Goal: Task Accomplishment & Management: Manage account settings

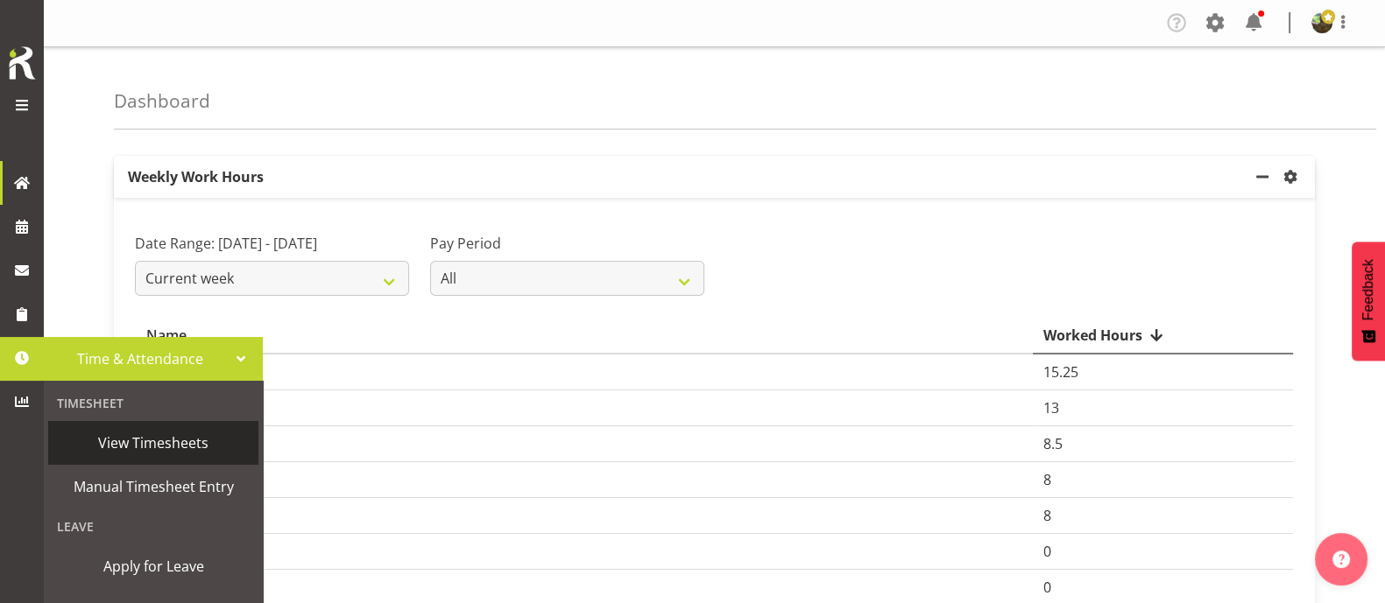
click at [152, 436] on span "View Timesheets" at bounding box center [153, 443] width 193 height 26
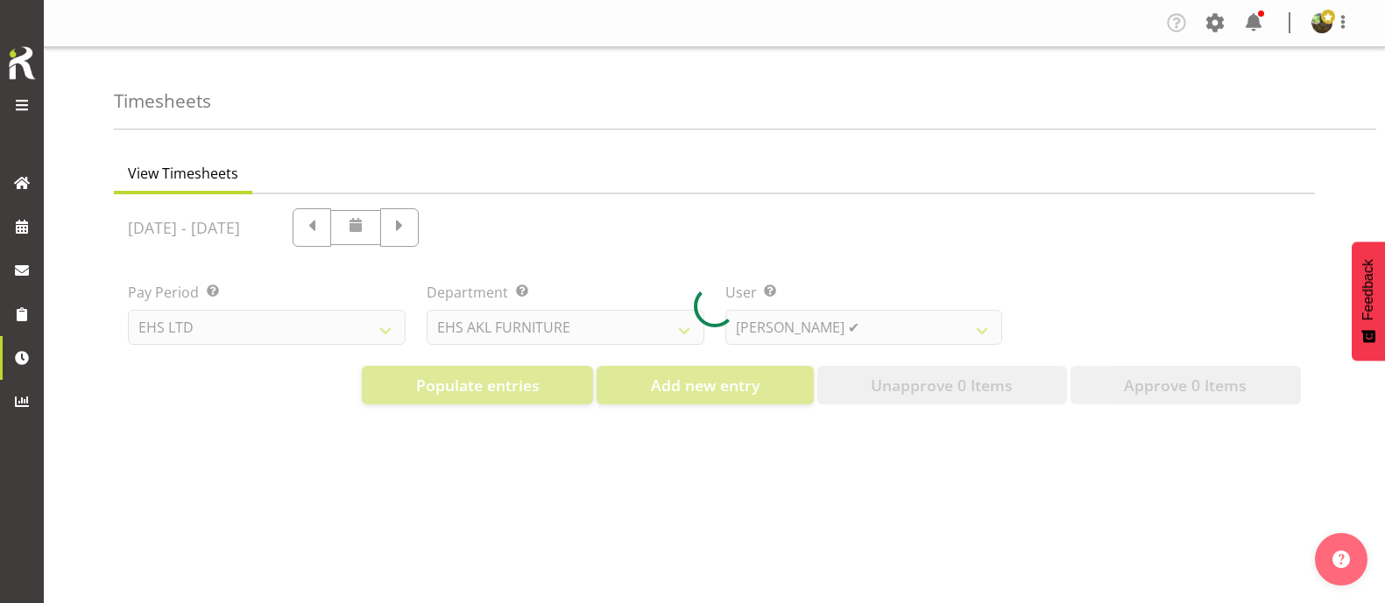
select select "7"
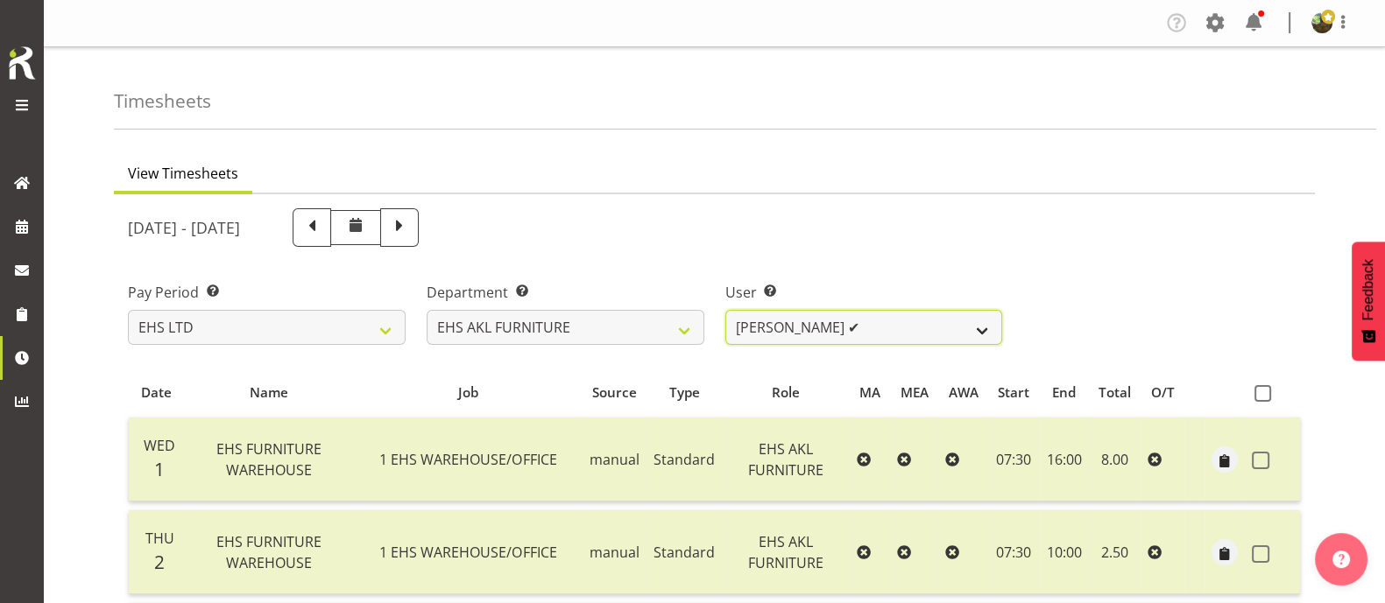
click at [920, 320] on select "Daniel Tini ✔ Filipo Iupeli ✔ Harley Wongpayuk ✔ Malae Toleafoa ✔ Manase Ward ✔…" at bounding box center [864, 327] width 278 height 35
select select "10038"
click at [725, 310] on select "Daniel Tini ✔ Filipo Iupeli ✔ Harley Wongpayuk ✔ Malae Toleafoa ✔ Manase Ward ✔…" at bounding box center [864, 327] width 278 height 35
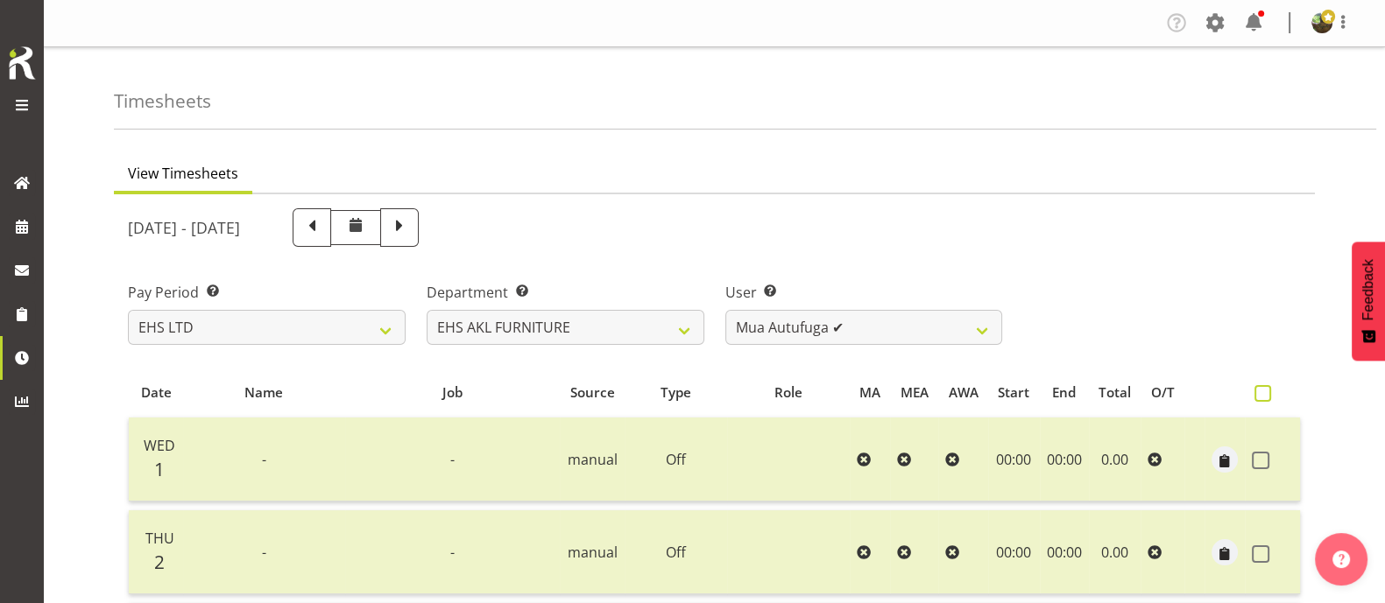
drag, startPoint x: 1268, startPoint y: 393, endPoint x: 1205, endPoint y: 339, distance: 83.2
click at [1267, 393] on span at bounding box center [1262, 393] width 17 height 17
click at [1265, 393] on input "checkbox" at bounding box center [1259, 393] width 11 height 11
checkbox input "true"
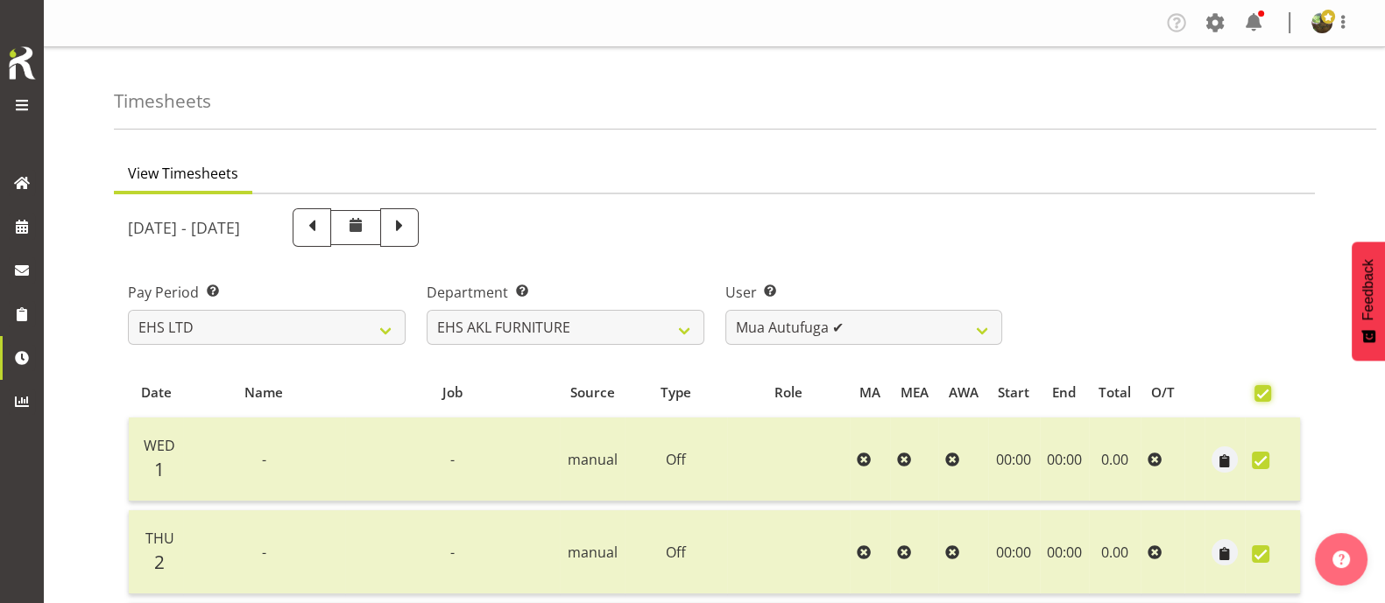
checkbox input "true"
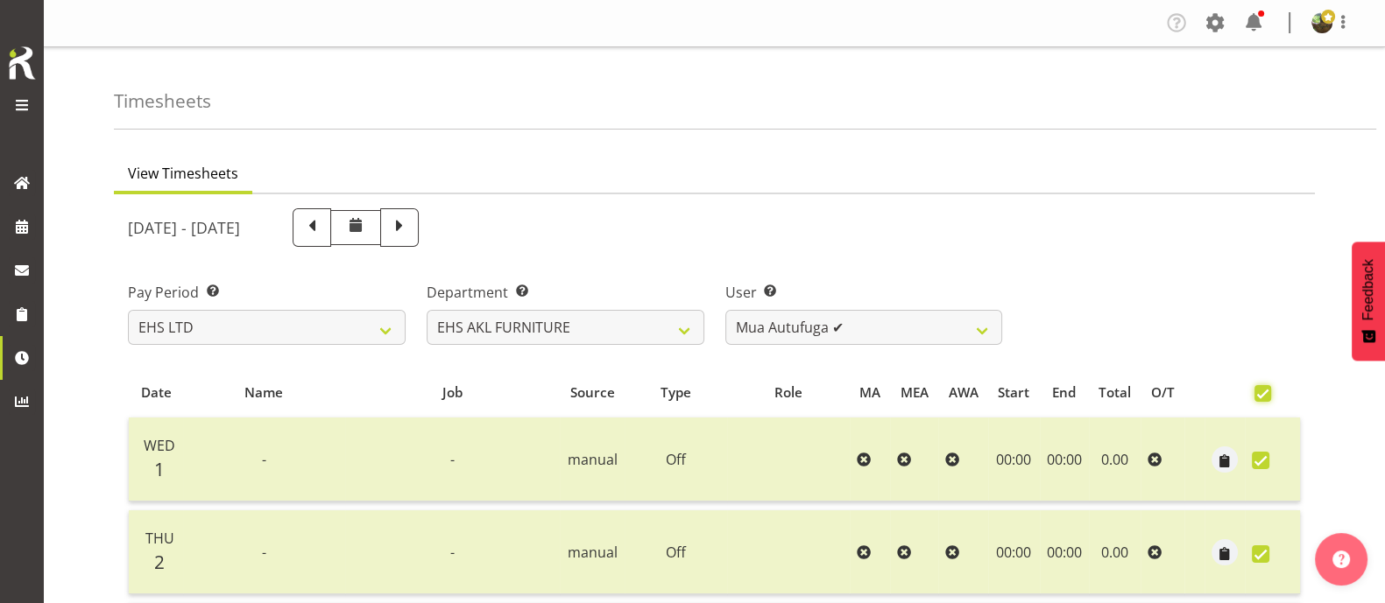
checkbox input "true"
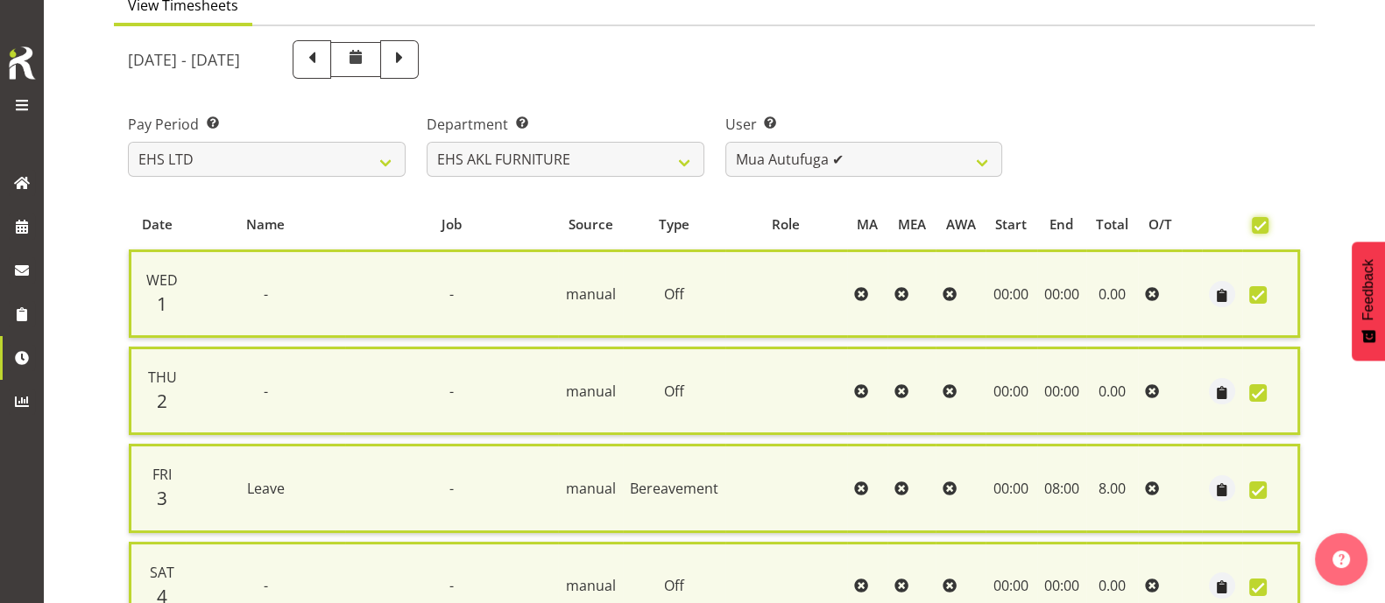
scroll to position [718, 0]
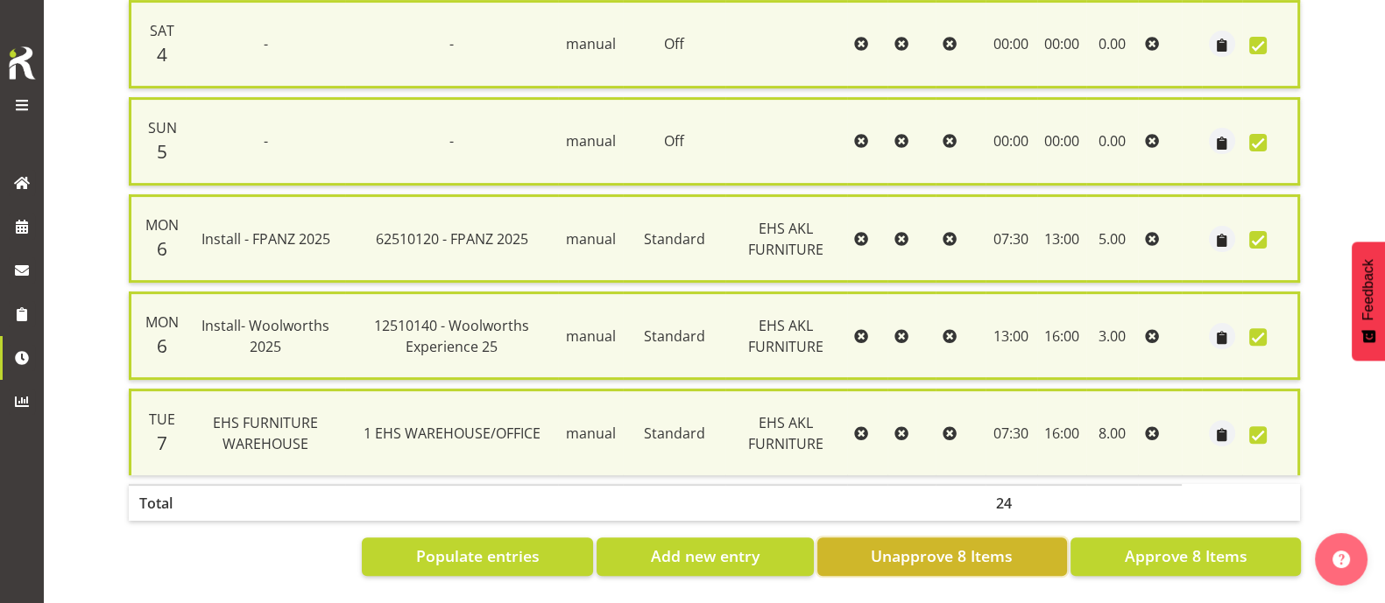
click at [969, 545] on span "Unapprove 8 Items" at bounding box center [941, 556] width 142 height 23
checkbox input "false"
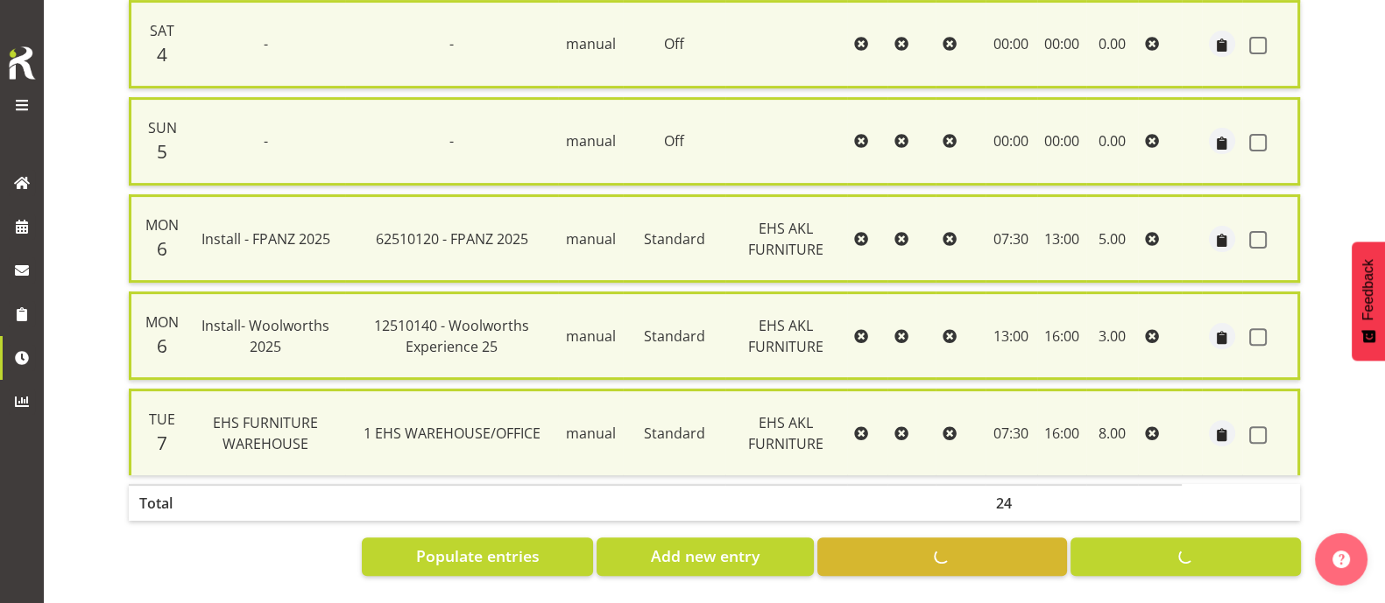
checkbox input "false"
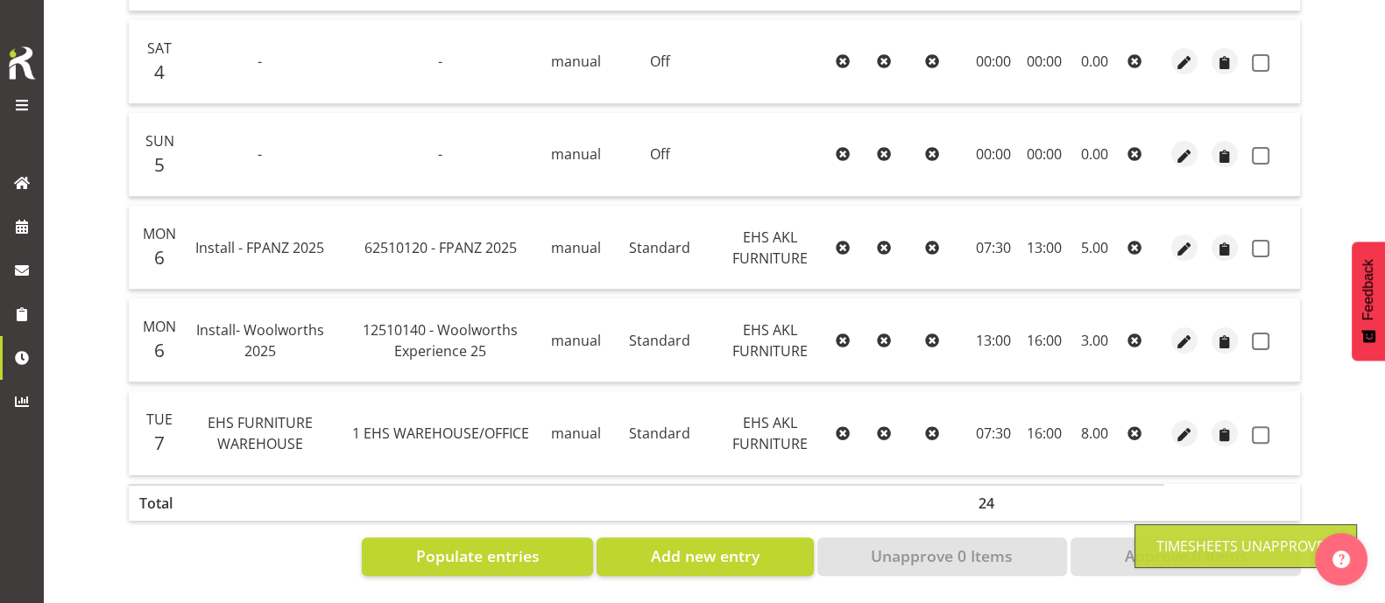
scroll to position [34, 0]
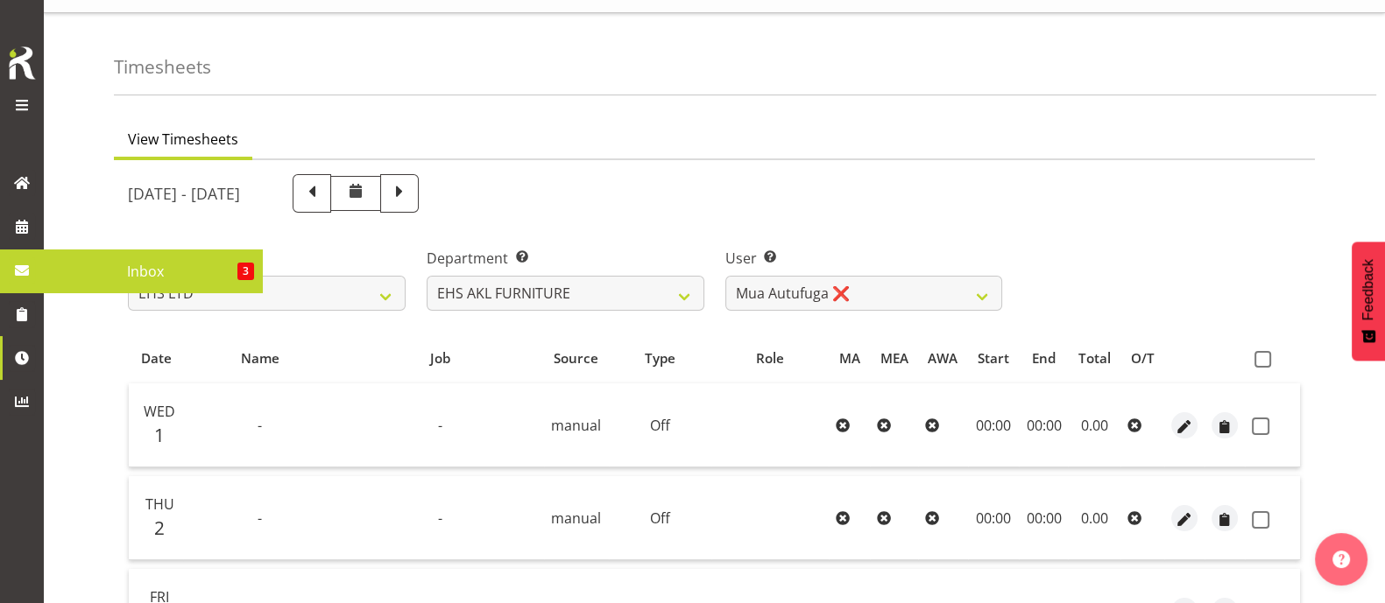
click at [99, 269] on span "Inbox" at bounding box center [145, 271] width 185 height 26
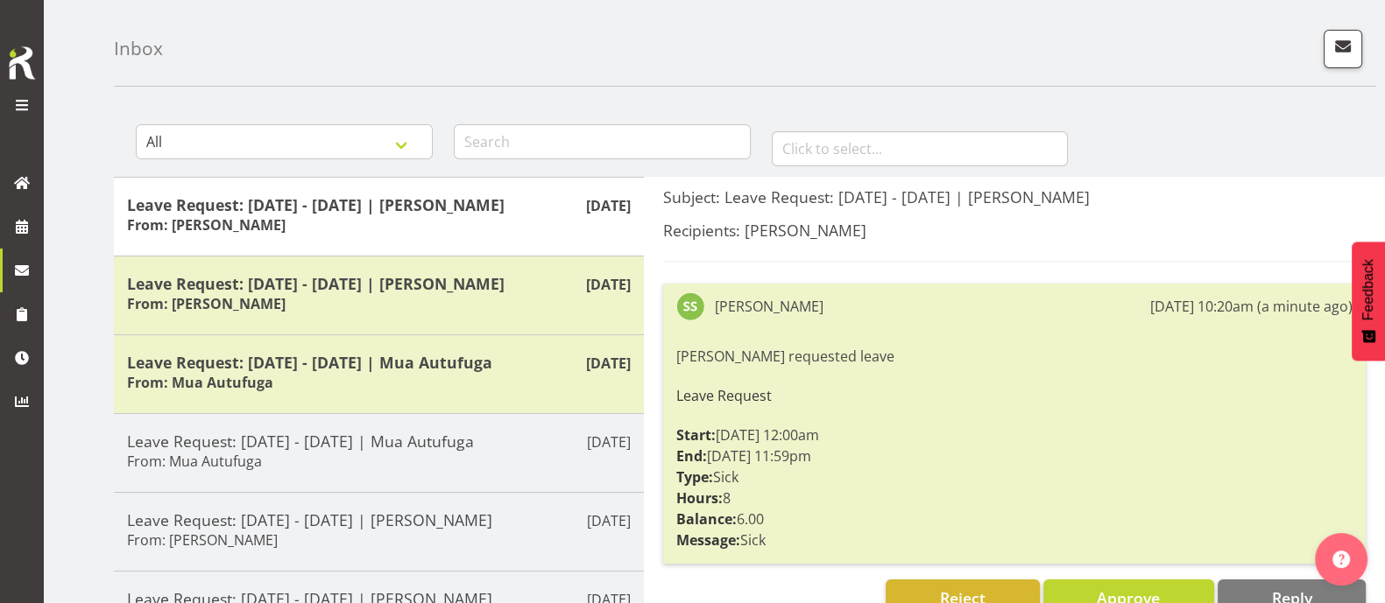
scroll to position [109, 0]
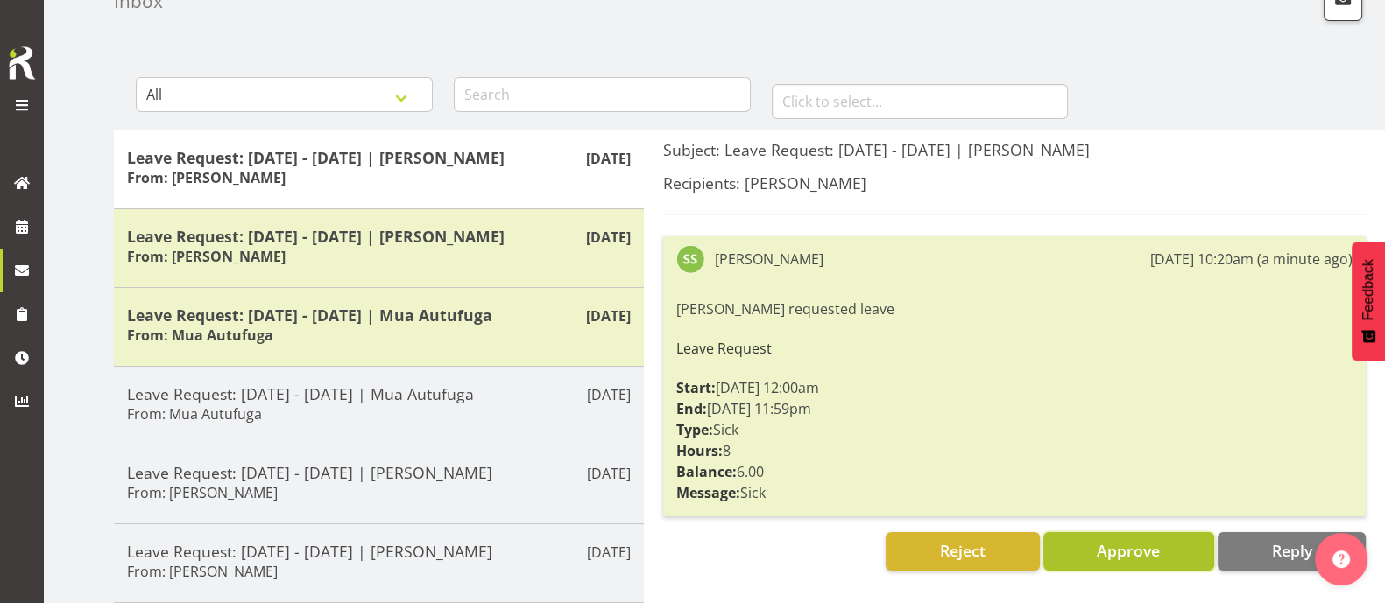
click at [1136, 553] on span "Approve" at bounding box center [1127, 550] width 63 height 21
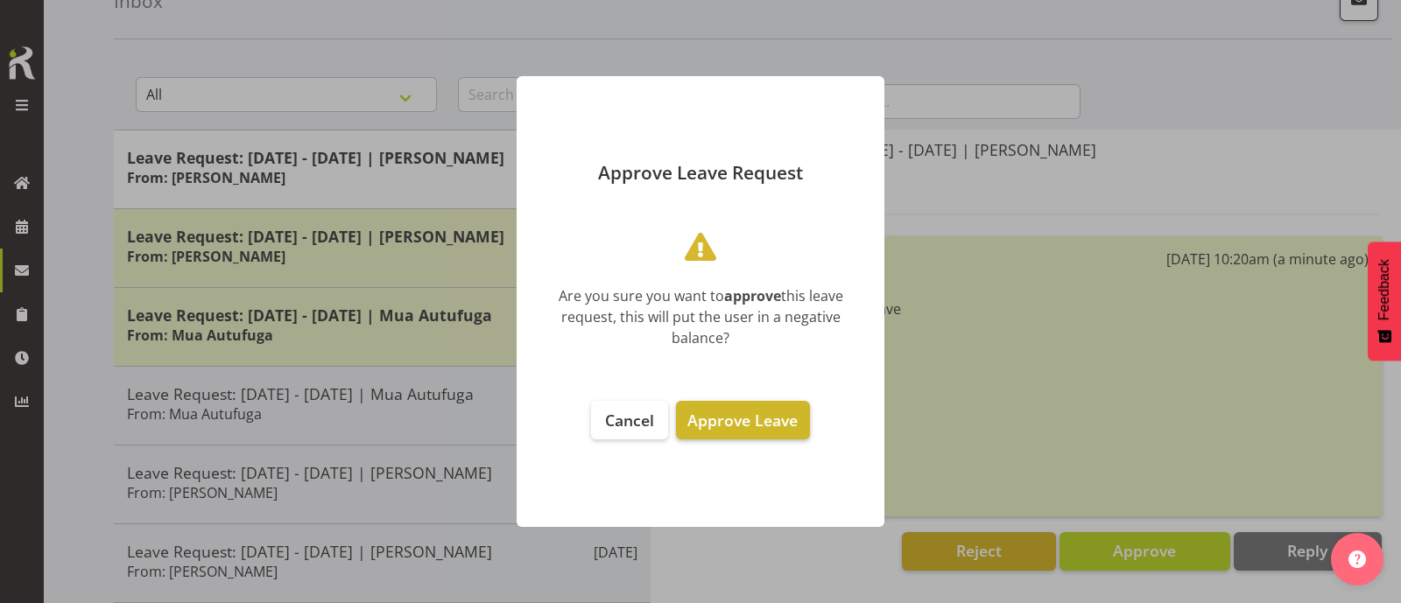
click at [726, 419] on span "Approve Leave" at bounding box center [742, 420] width 110 height 21
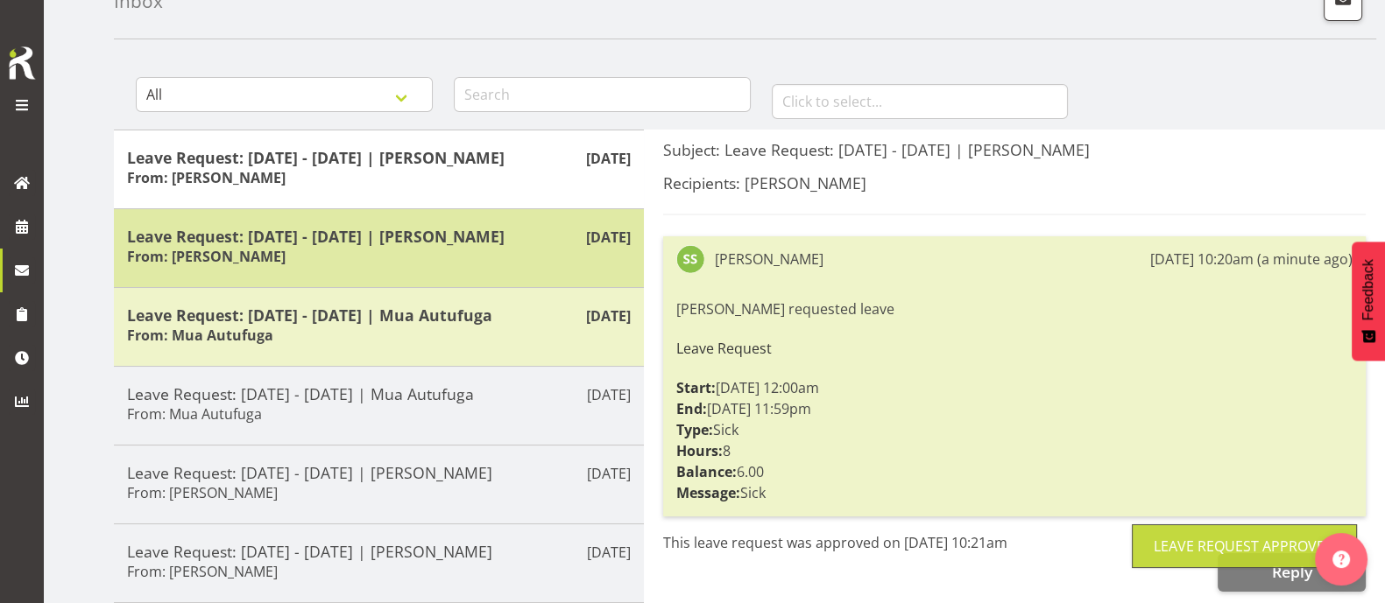
click at [419, 240] on h5 "Leave Request: 02/10/25 - 02/10/25 | Sivanila Sapati" at bounding box center [379, 236] width 504 height 19
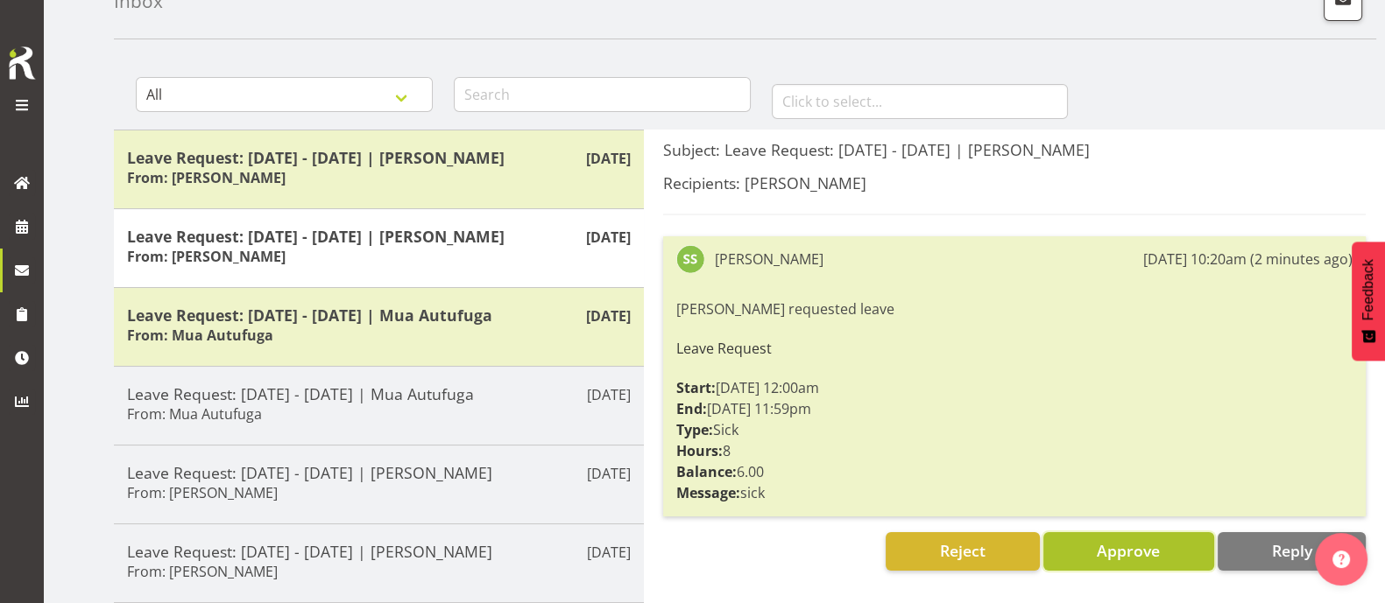
click at [1133, 551] on span "Approve" at bounding box center [1127, 550] width 63 height 21
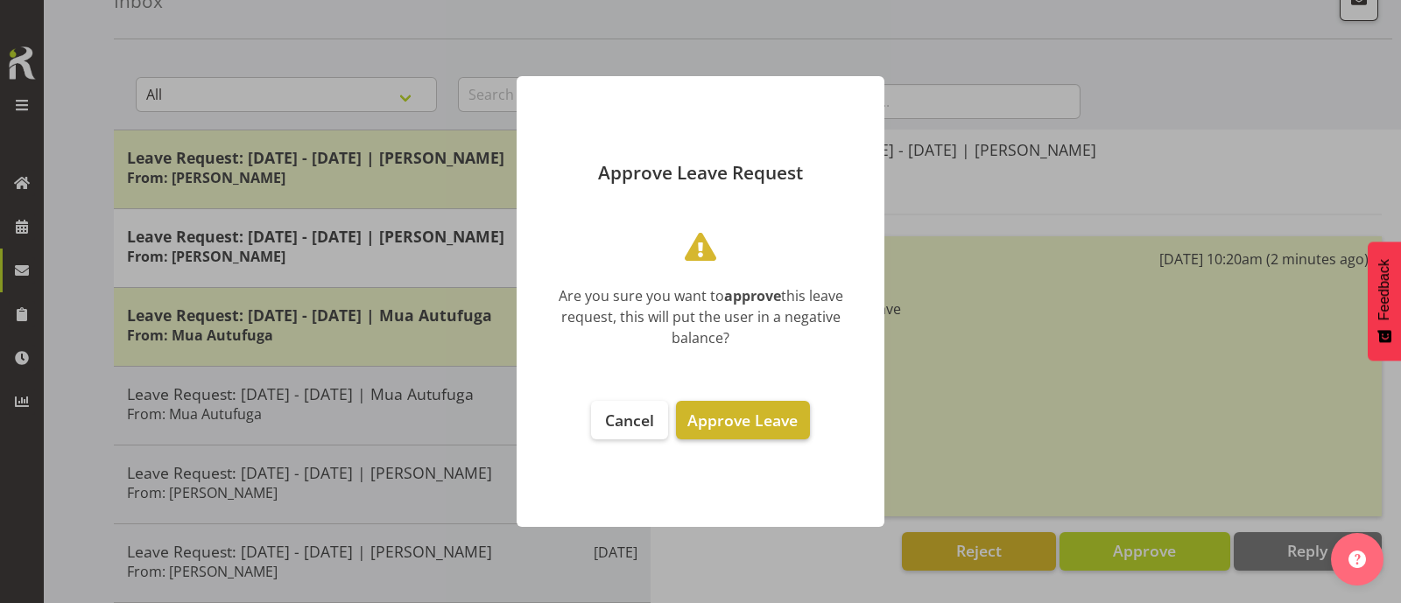
click at [739, 413] on span "Approve Leave" at bounding box center [742, 420] width 110 height 21
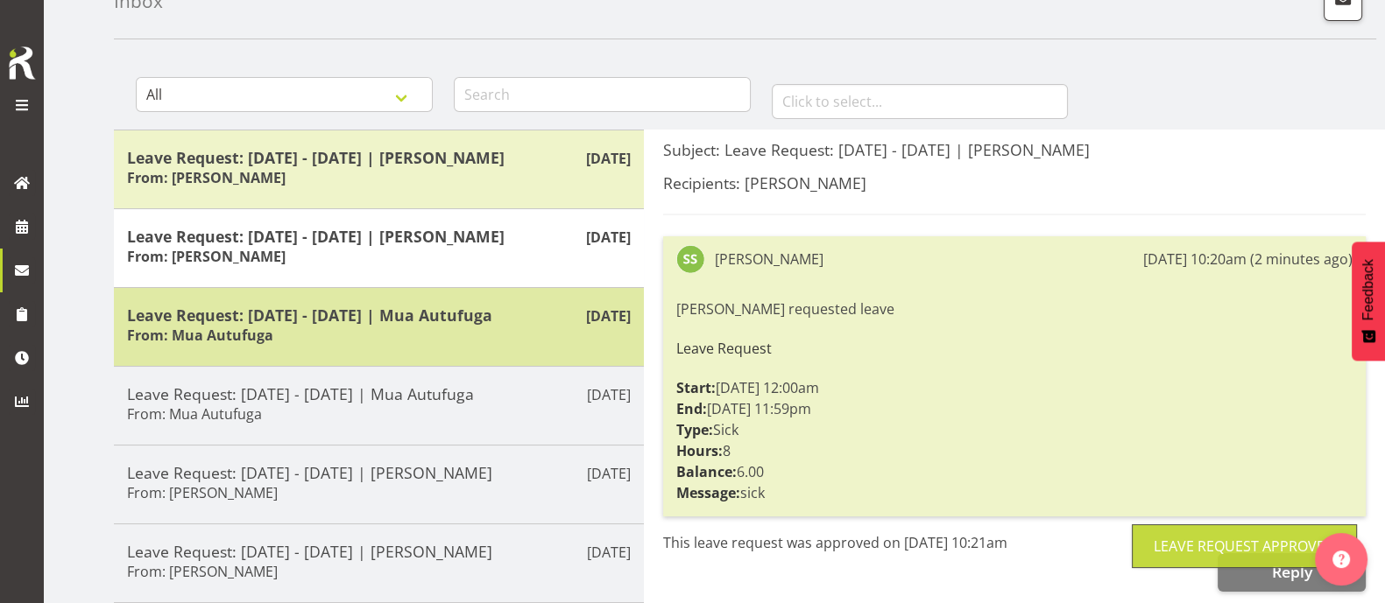
click at [517, 332] on div "Leave Request: 01/10/25 - 02/10/25 | Mua Autufuga From: Mua Autufuga" at bounding box center [379, 327] width 504 height 43
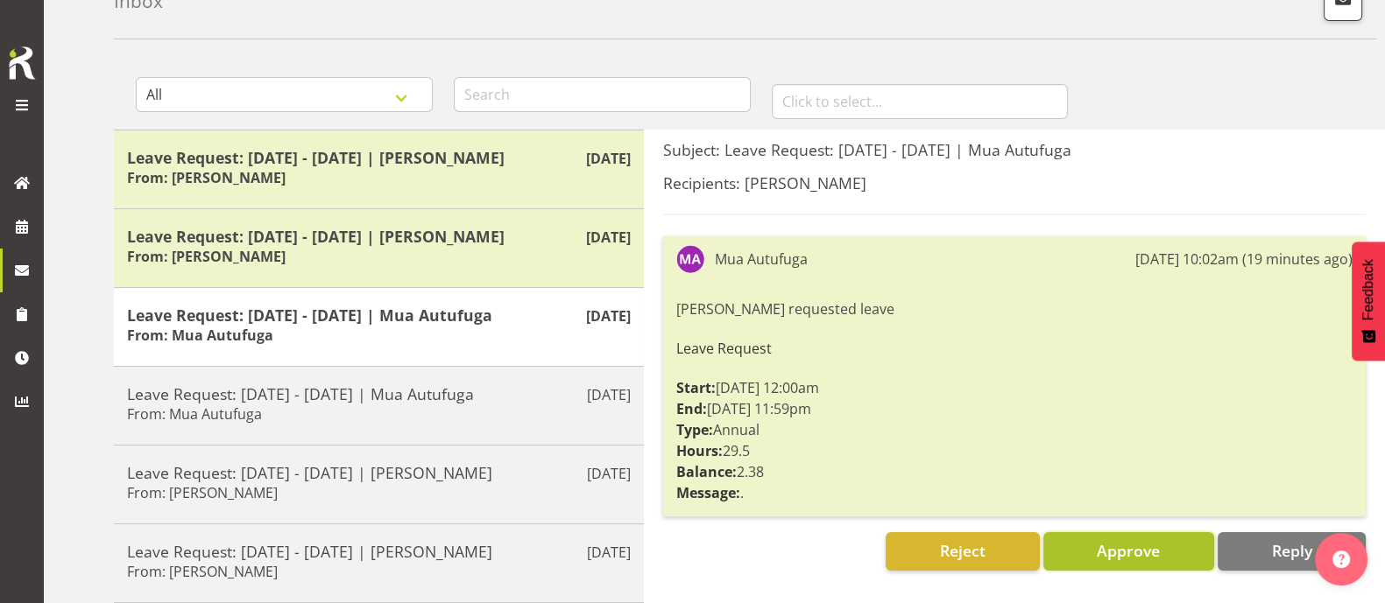
click at [1141, 553] on span "Approve" at bounding box center [1127, 550] width 63 height 21
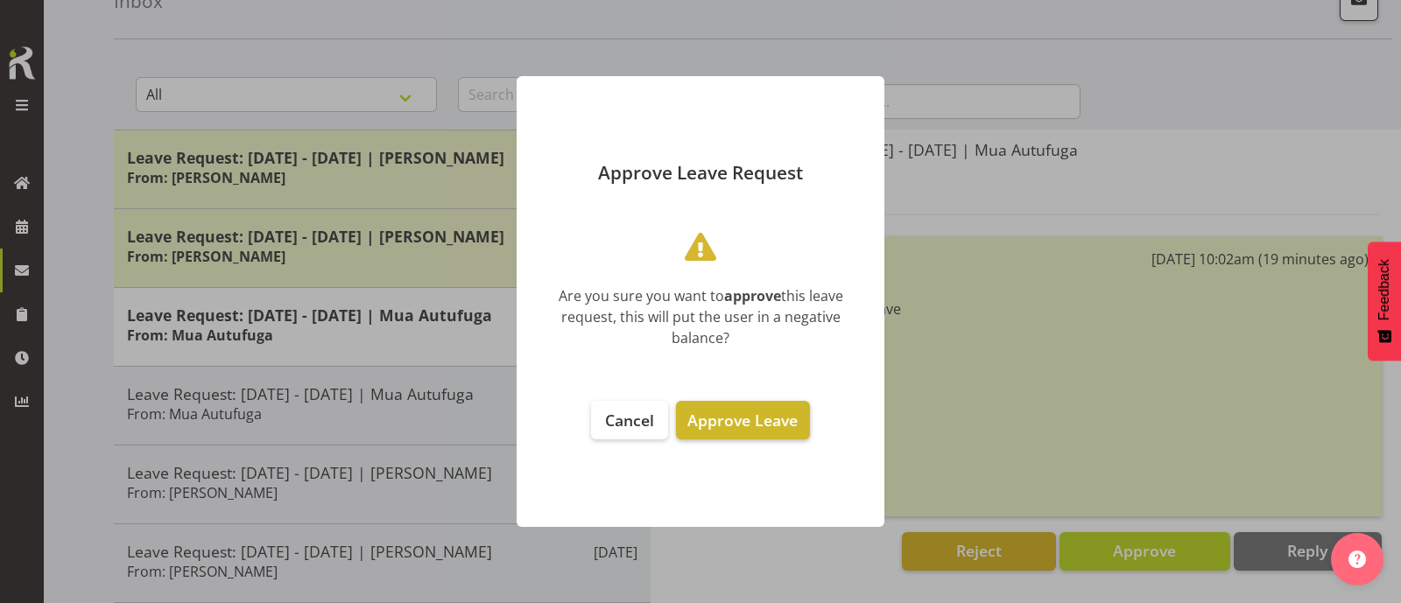
click at [753, 421] on span "Approve Leave" at bounding box center [742, 420] width 110 height 21
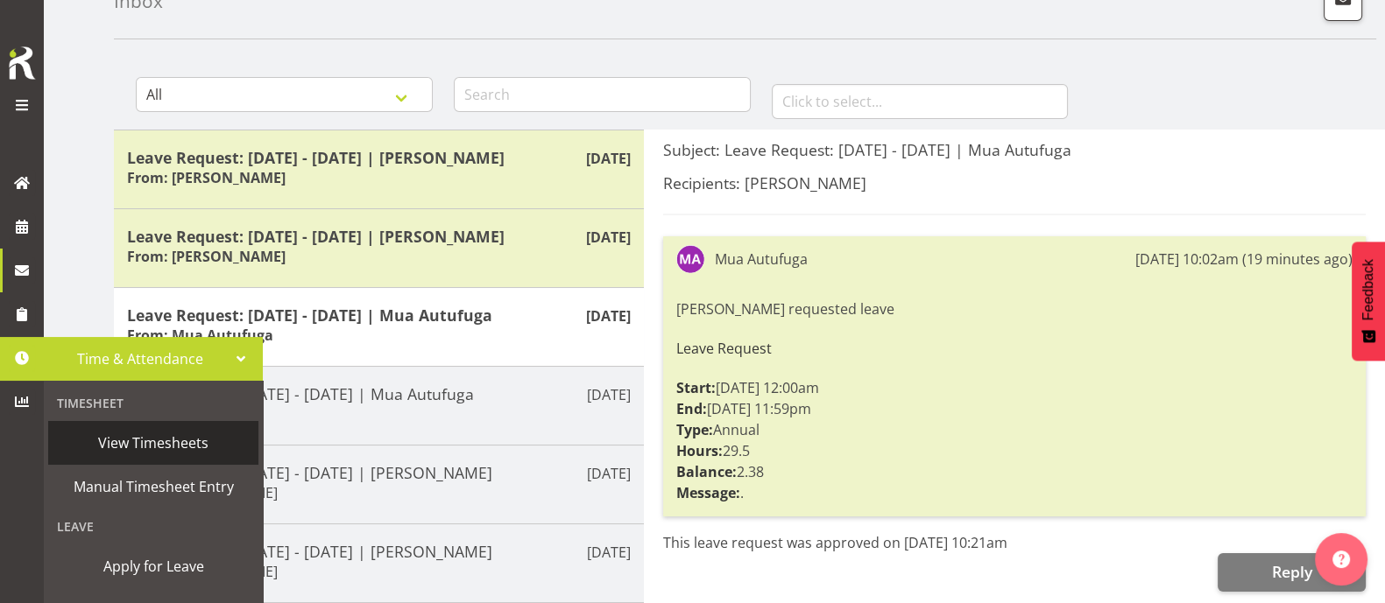
click at [139, 440] on span "View Timesheets" at bounding box center [153, 443] width 193 height 26
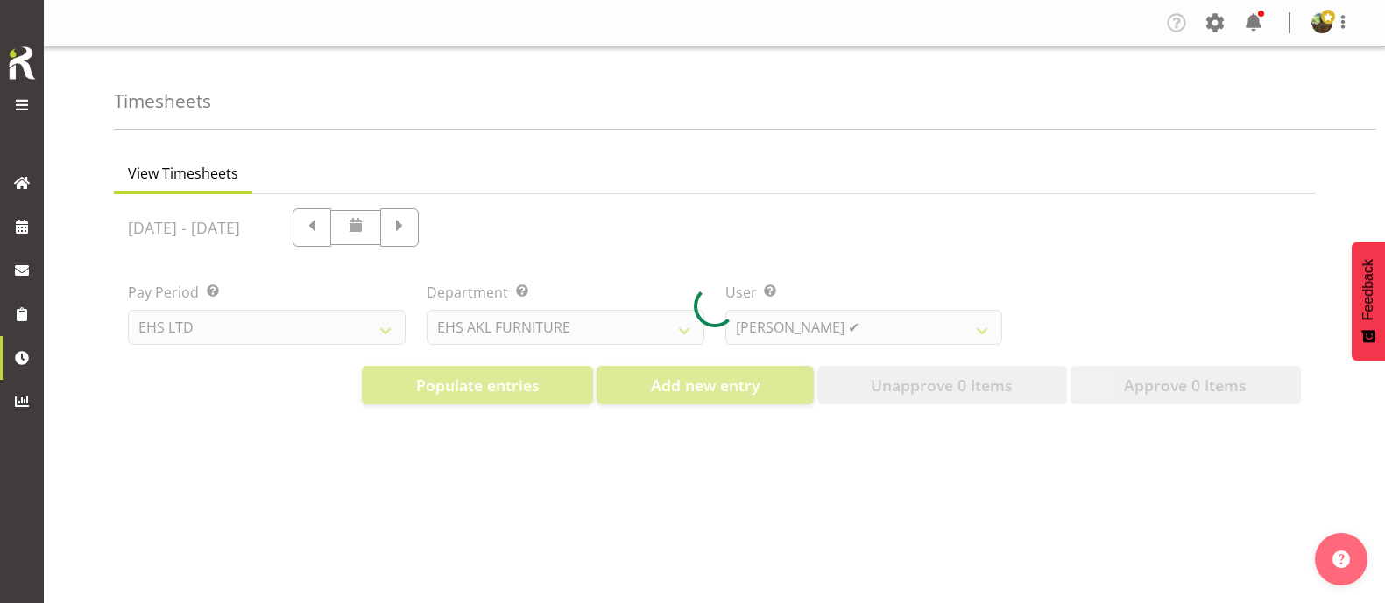
select select "7"
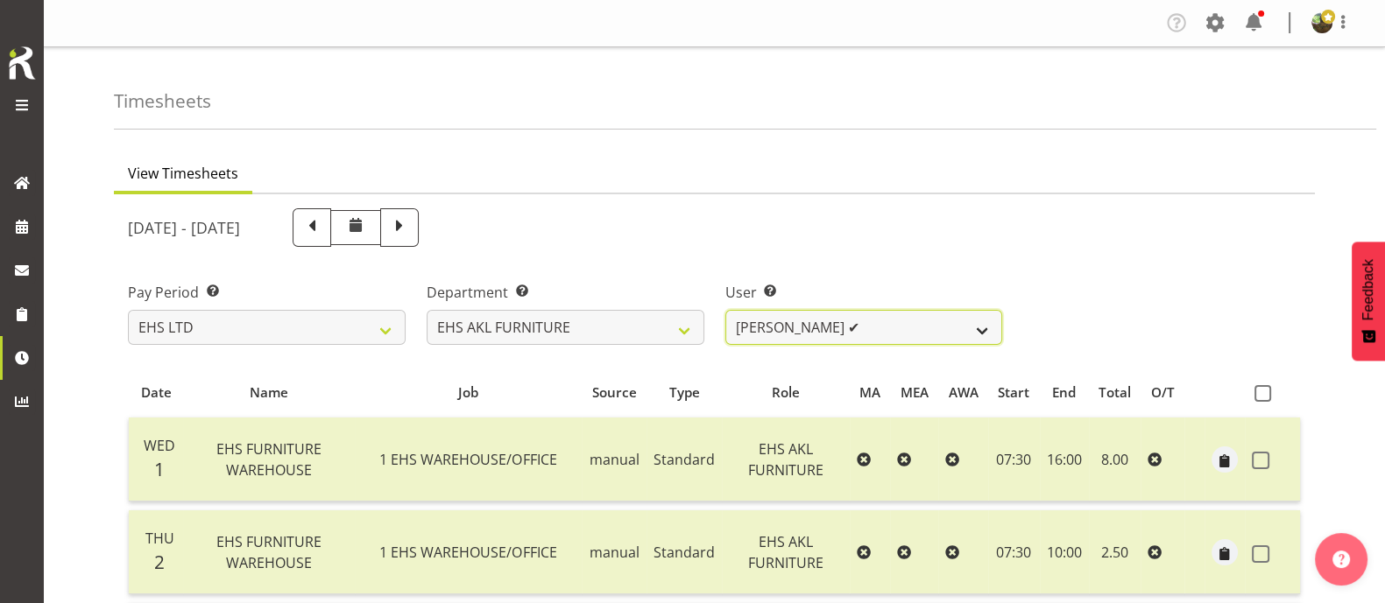
click at [947, 335] on select "Daniel Tini ✔ Filipo Iupeli ✔ Harley Wongpayuk ✔ Malae Toleafoa ✔ Manase Ward ✔…" at bounding box center [864, 327] width 278 height 35
select select "10038"
click at [725, 310] on select "Daniel Tini ✔ Filipo Iupeli ✔ Harley Wongpayuk ✔ Malae Toleafoa ✔ Manase Ward ✔…" at bounding box center [864, 327] width 278 height 35
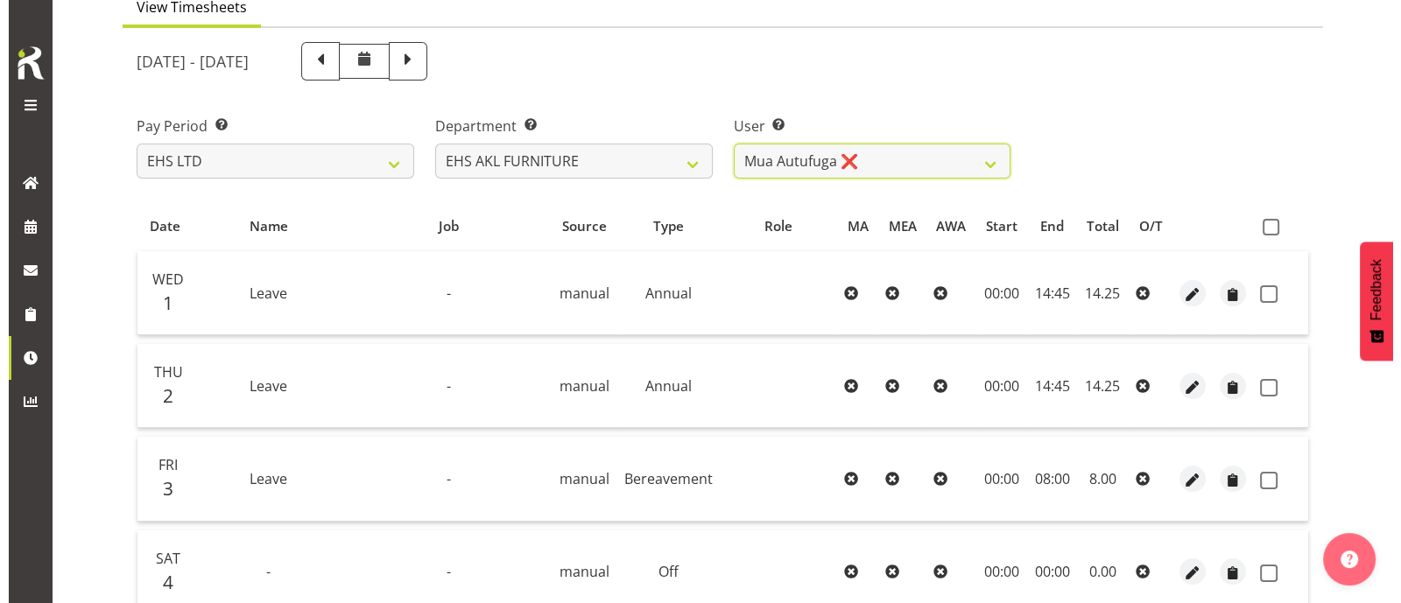
scroll to position [218, 0]
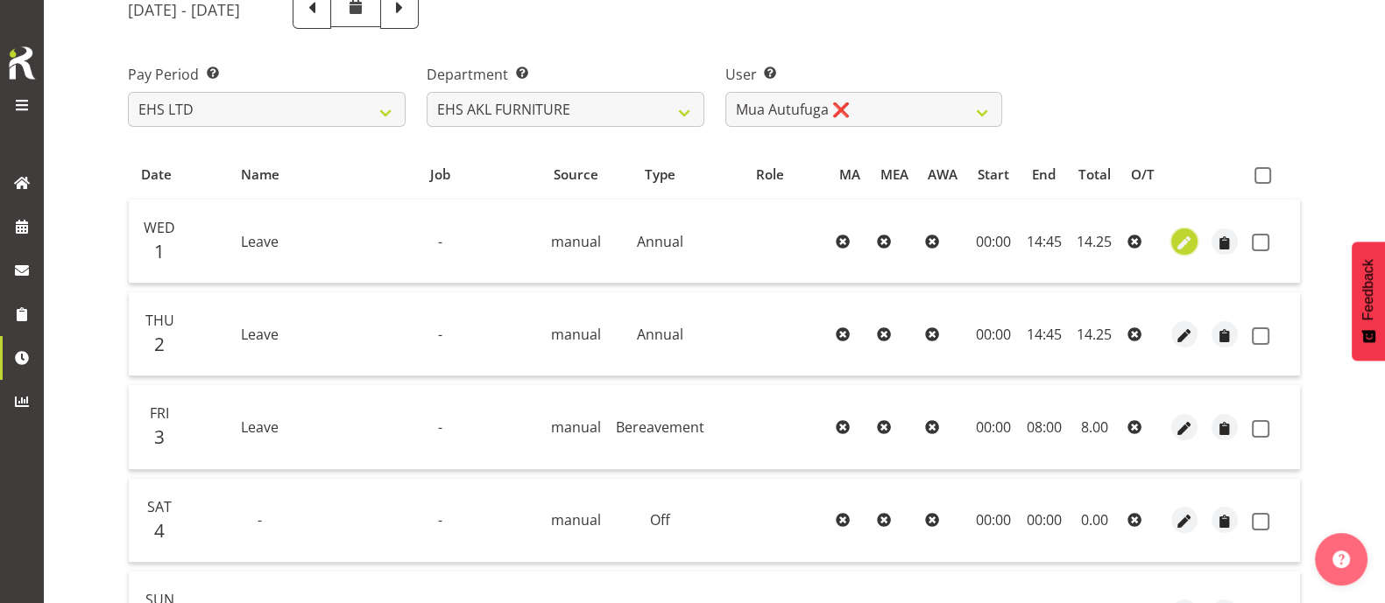
click at [1182, 239] on span "button" at bounding box center [1184, 243] width 20 height 20
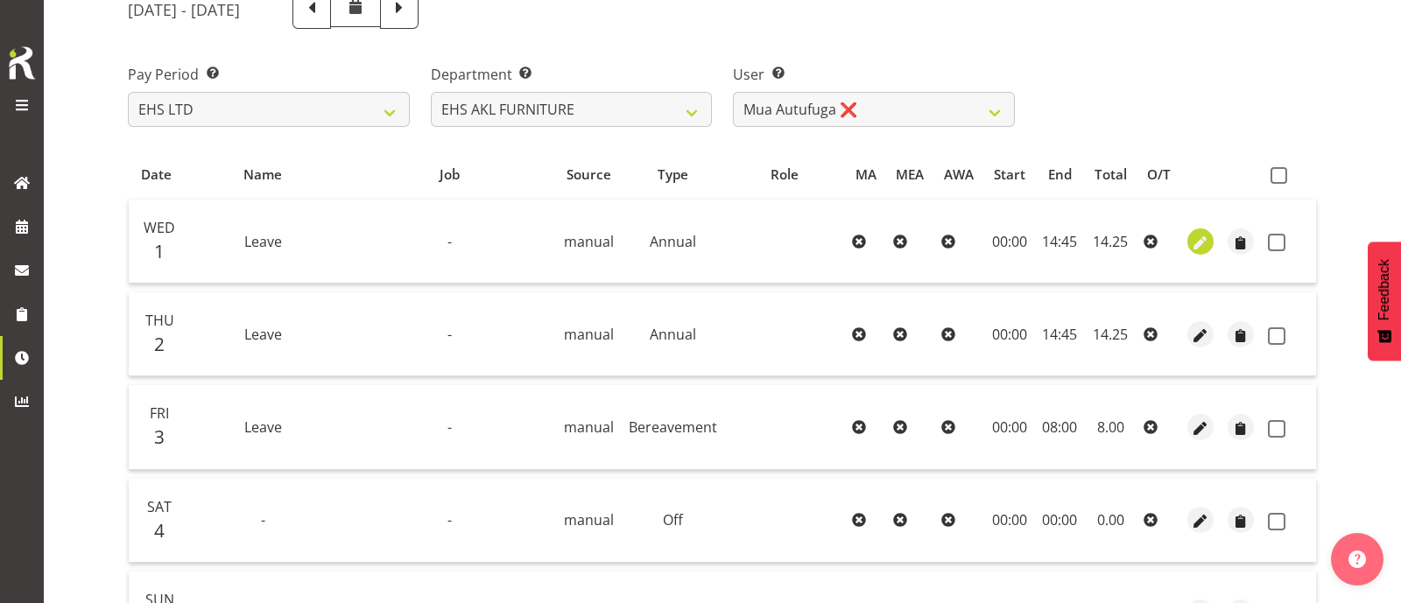
select select "Annual"
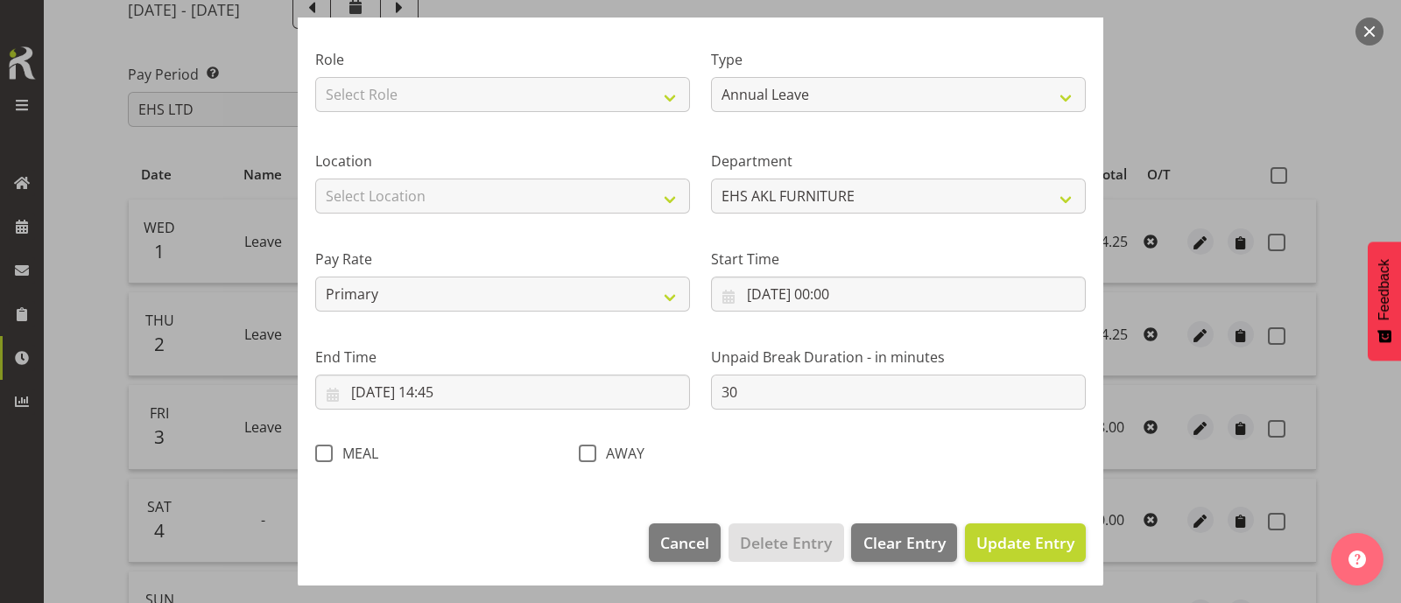
scroll to position [209, 0]
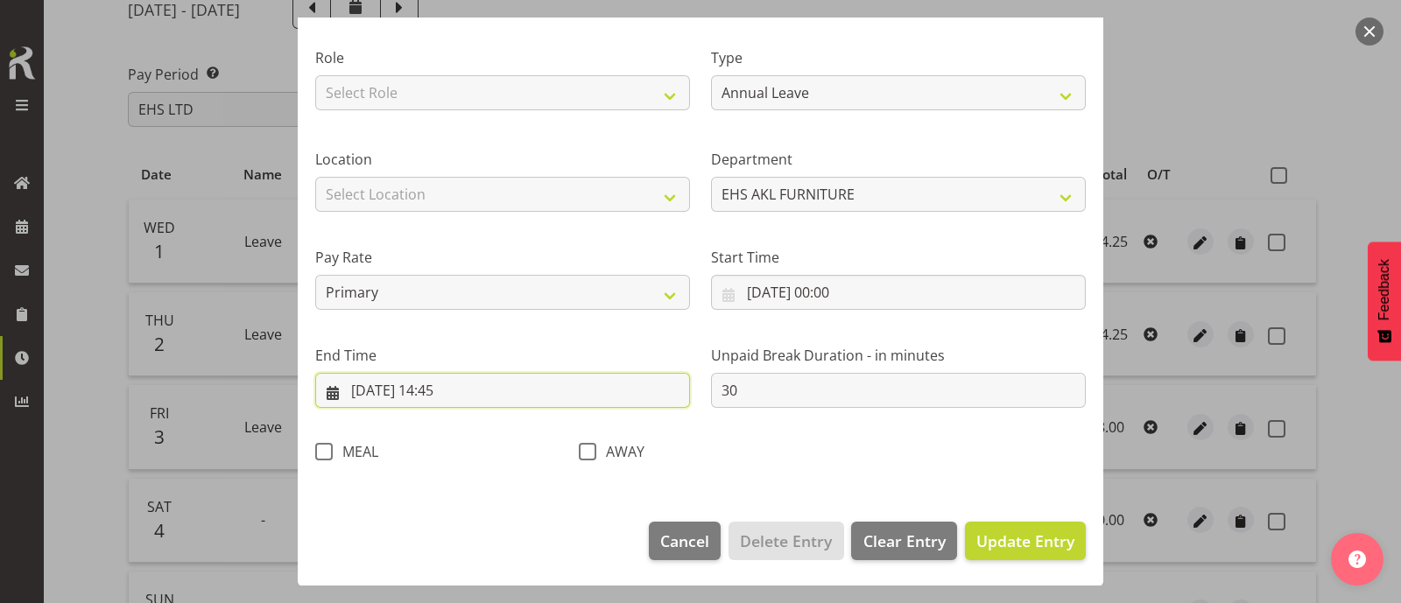
click at [448, 391] on input "01/10/2025, 14:45" at bounding box center [502, 390] width 375 height 35
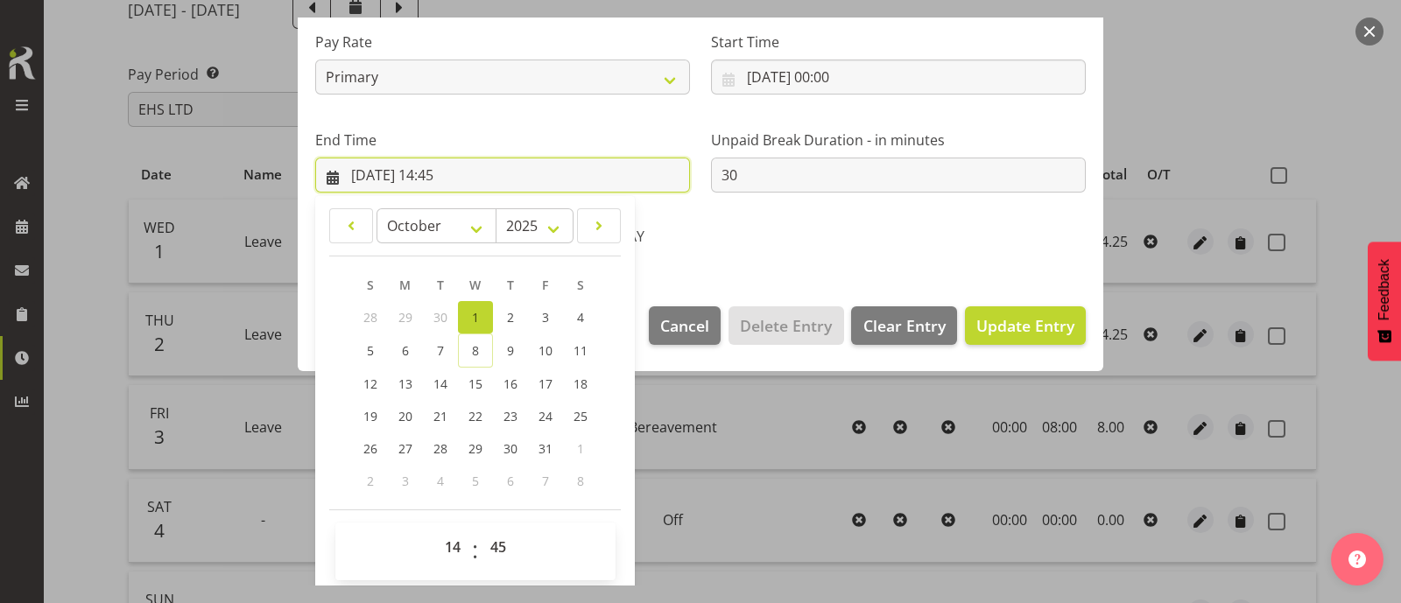
scroll to position [430, 0]
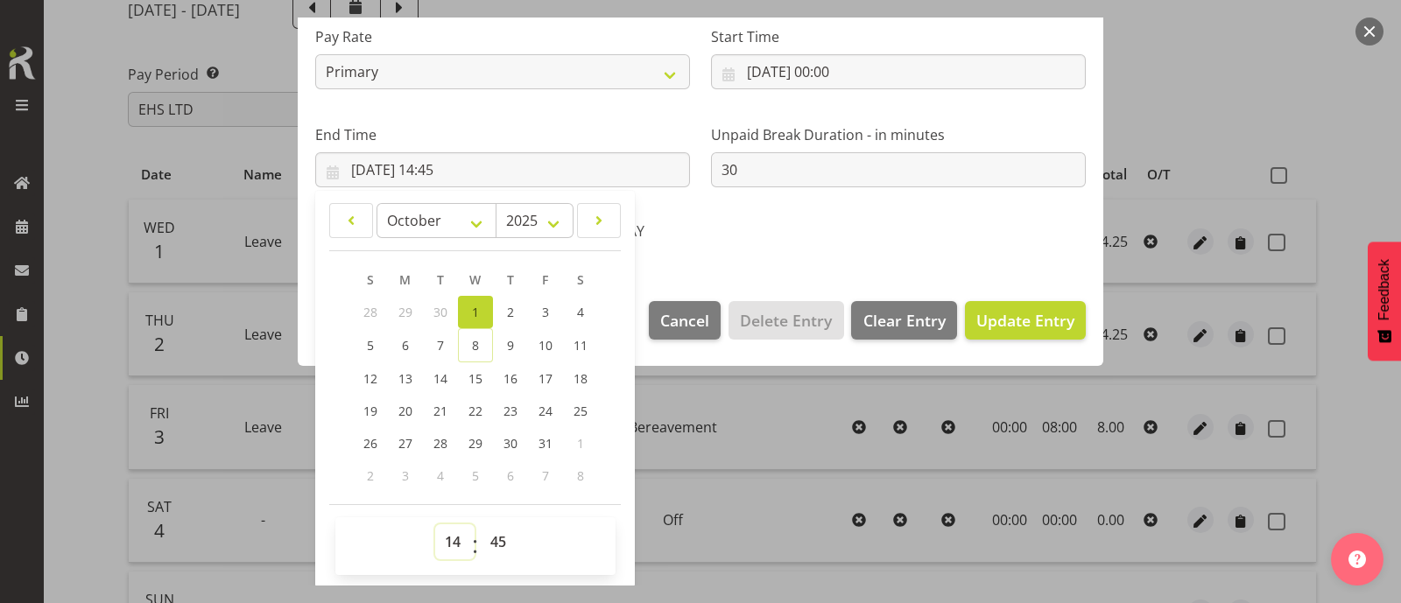
click at [455, 539] on select "00 01 02 03 04 05 06 07 08 09 10 11 12 13 14 15 16 17 18 19 20 21 22 23" at bounding box center [454, 542] width 39 height 35
select select "8"
click at [435, 525] on select "00 01 02 03 04 05 06 07 08 09 10 11 12 13 14 15 16 17 18 19 20 21 22 23" at bounding box center [454, 542] width 39 height 35
type input "01/10/2025, 08:45"
click at [498, 544] on select "00 01 02 03 04 05 06 07 08 09 10 11 12 13 14 15 16 17 18 19 20 21 22 23 24 25 2…" at bounding box center [500, 542] width 39 height 35
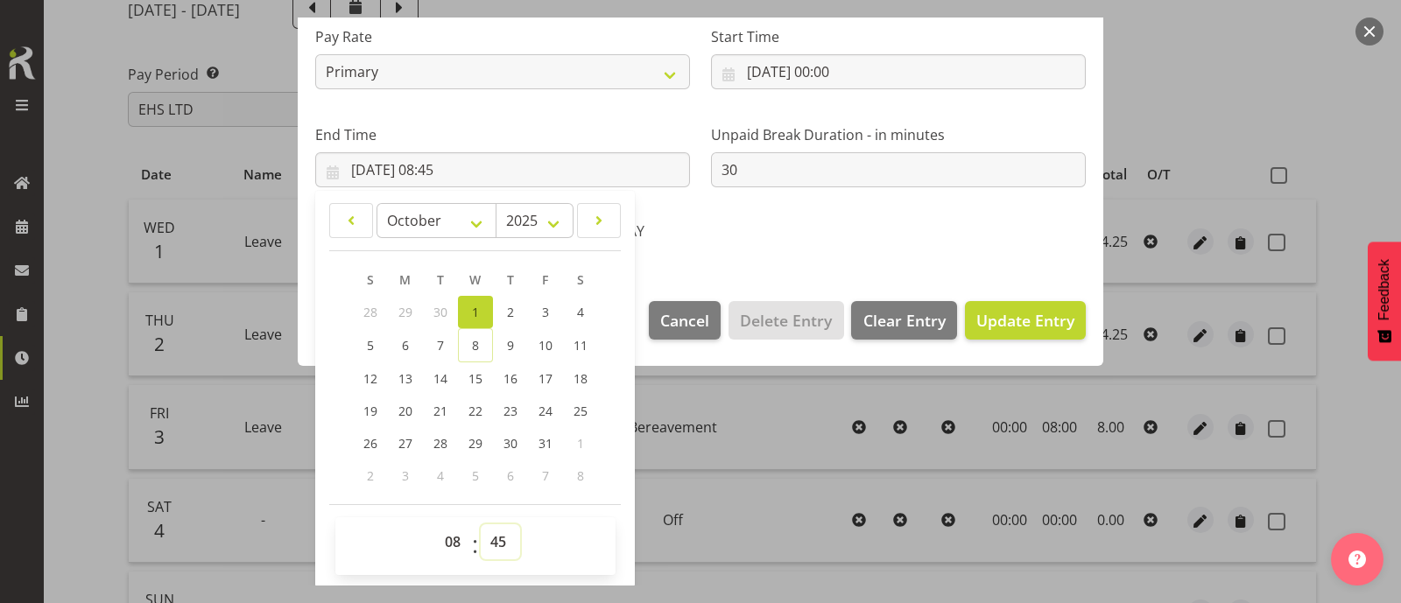
select select "0"
click at [481, 525] on select "00 01 02 03 04 05 06 07 08 09 10 11 12 13 14 15 16 17 18 19 20 21 22 23 24 25 2…" at bounding box center [500, 542] width 39 height 35
type input "01/10/2025, 08:00"
drag, startPoint x: 912, startPoint y: 248, endPoint x: 937, endPoint y: 255, distance: 26.3
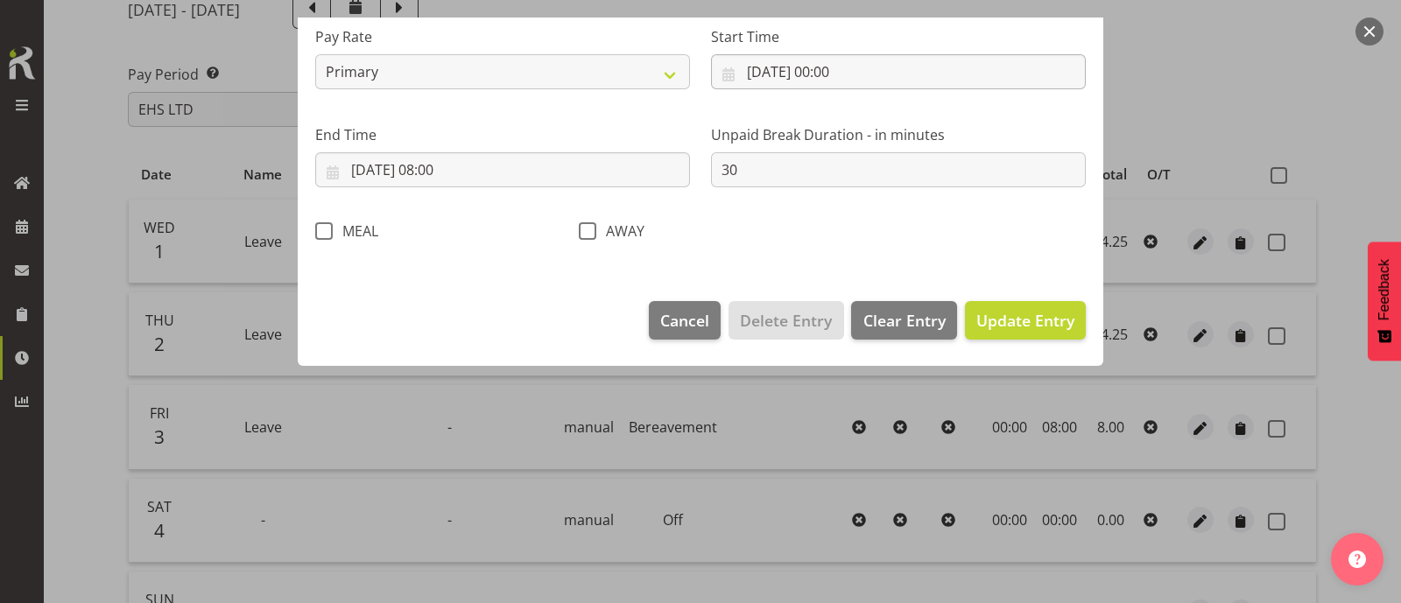
scroll to position [209, 0]
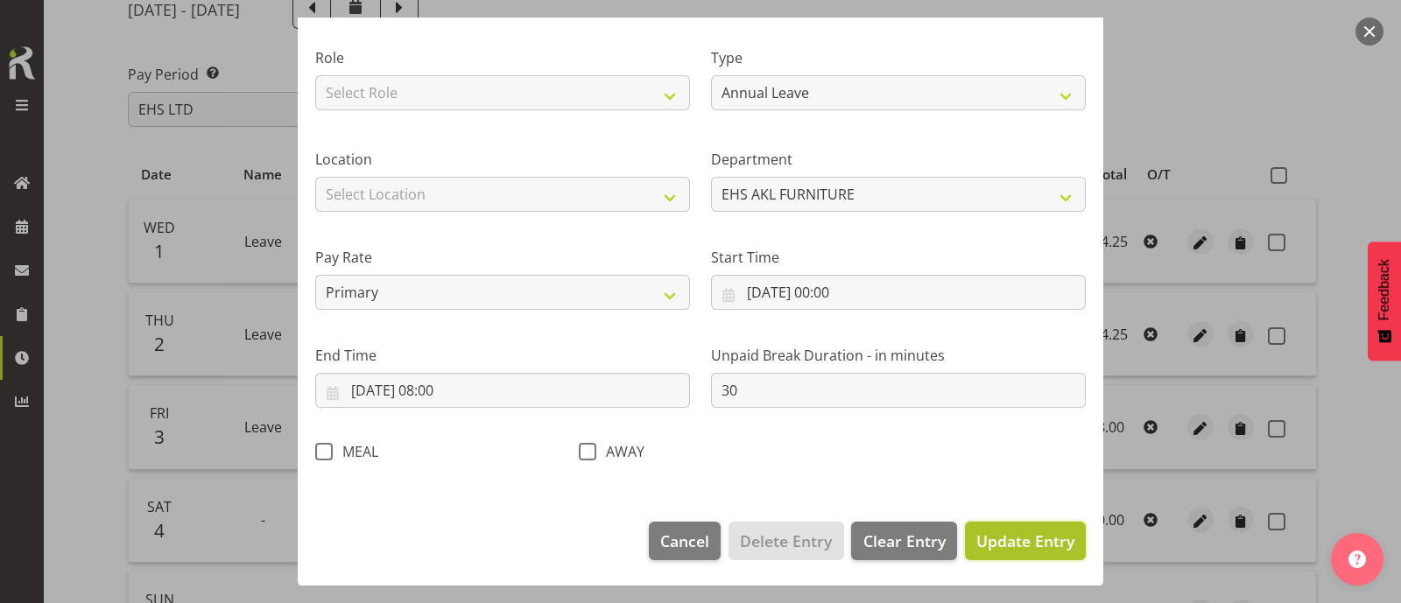
click at [1030, 552] on button "Update Entry" at bounding box center [1025, 541] width 121 height 39
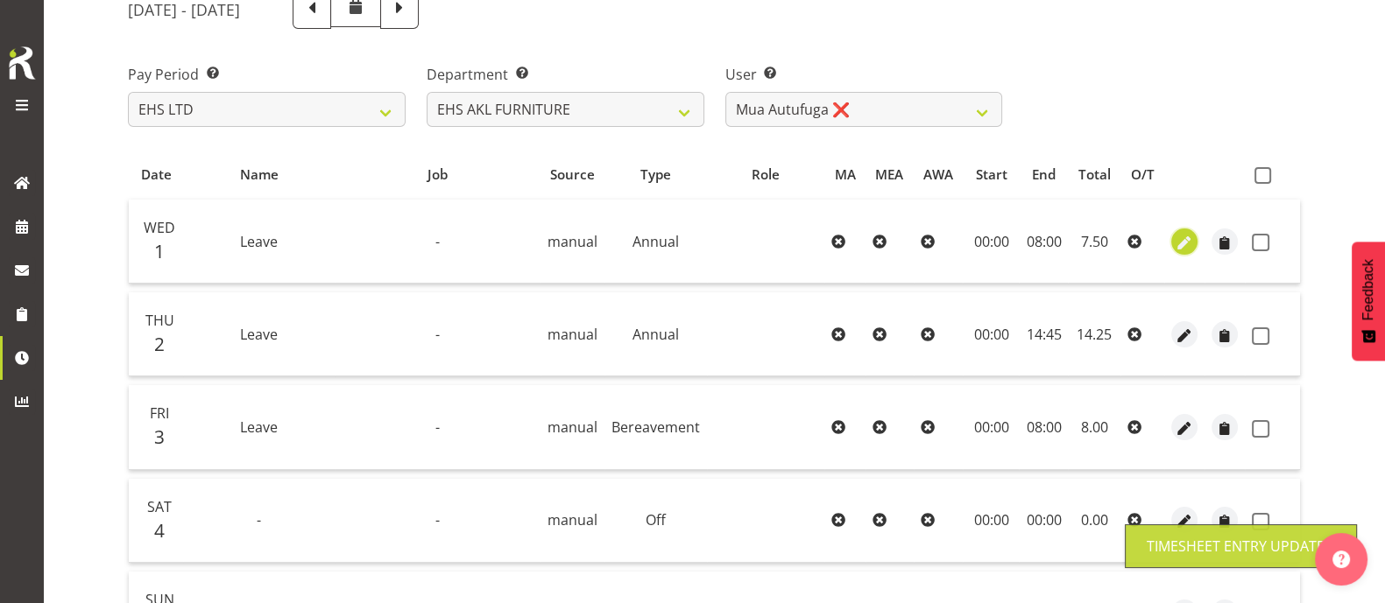
click at [1179, 236] on span "button" at bounding box center [1184, 243] width 20 height 20
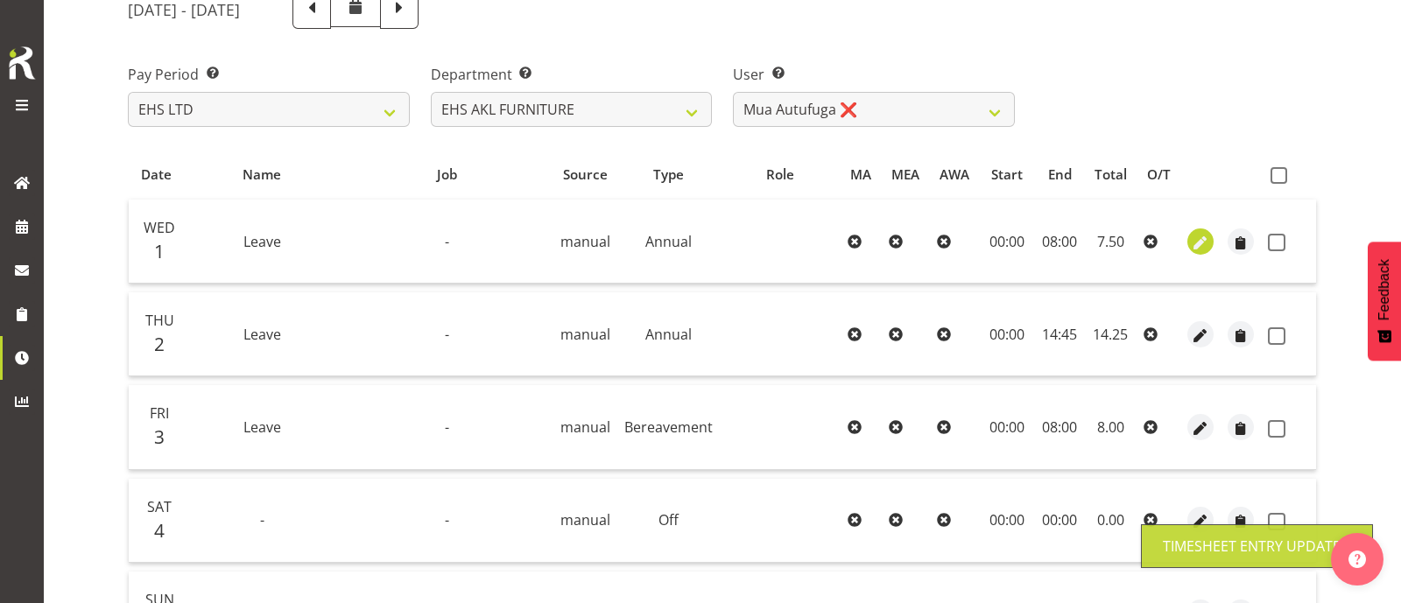
select select "Annual"
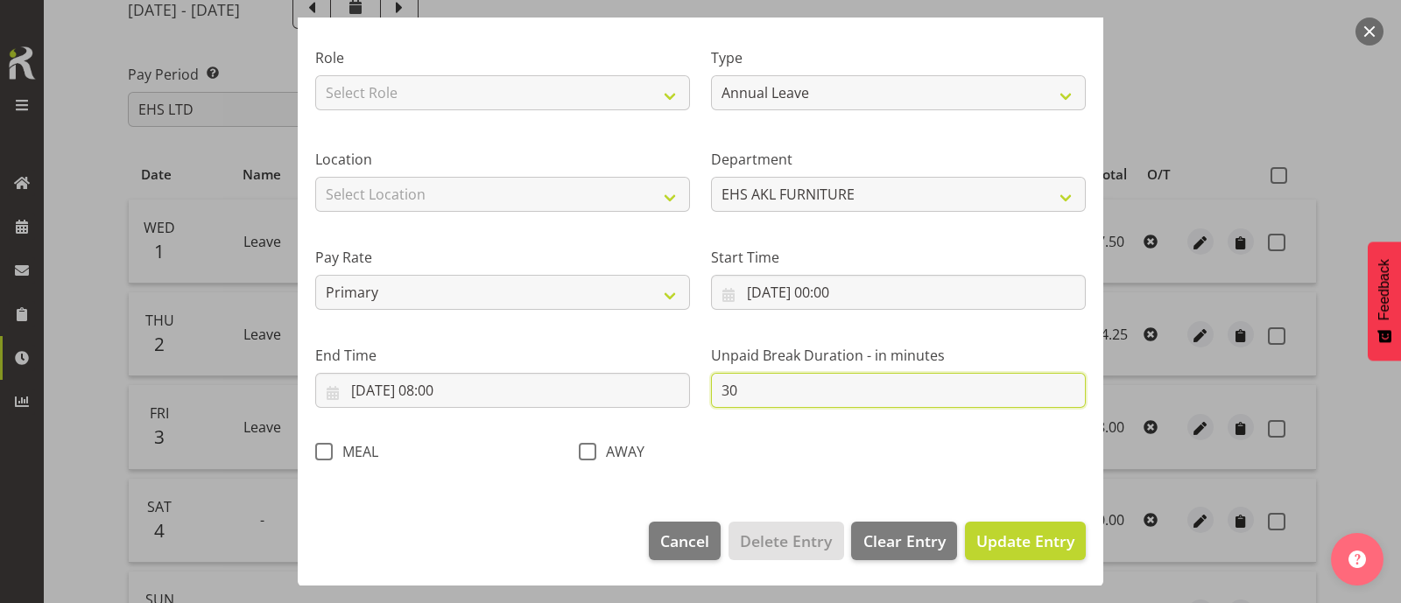
click at [779, 397] on input "30" at bounding box center [898, 390] width 375 height 35
type input "3"
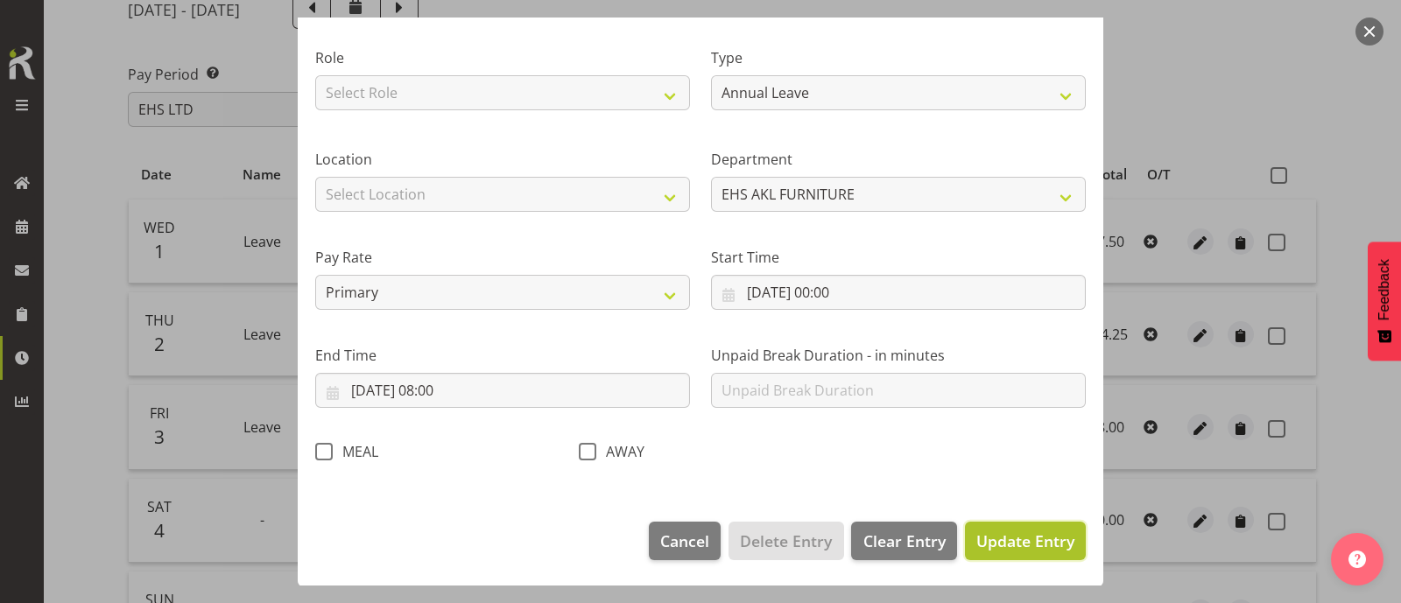
click at [1009, 533] on span "Update Entry" at bounding box center [1025, 541] width 98 height 21
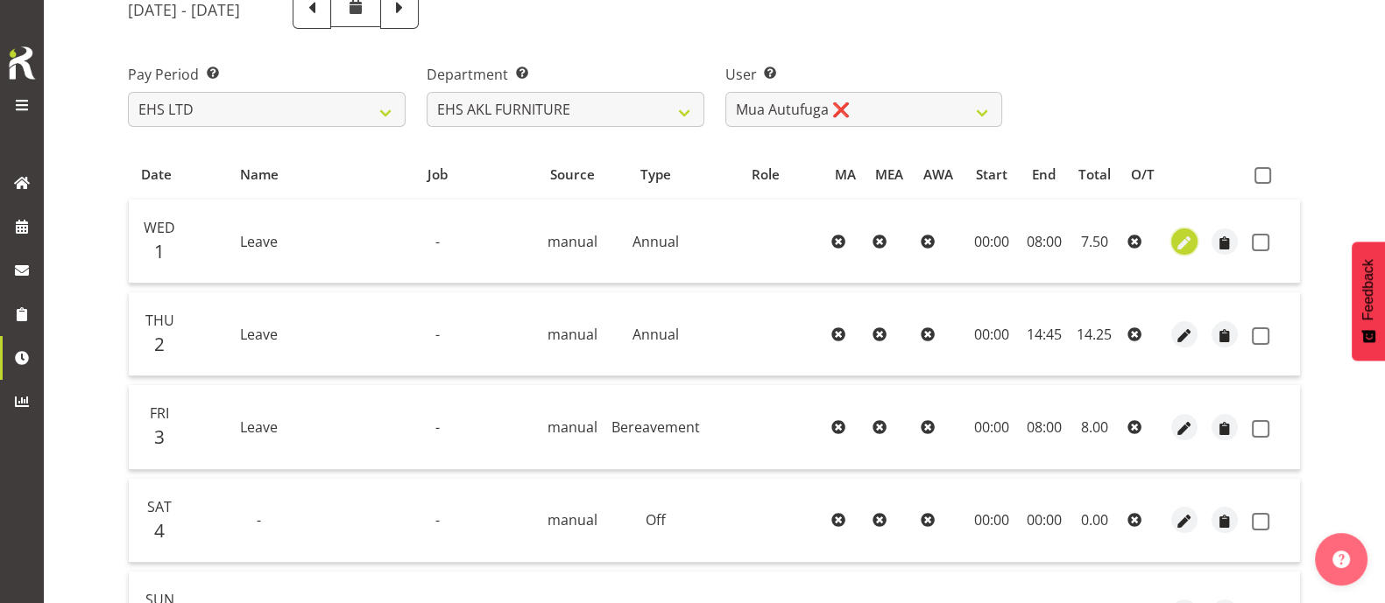
click at [1184, 235] on span "button" at bounding box center [1184, 243] width 20 height 20
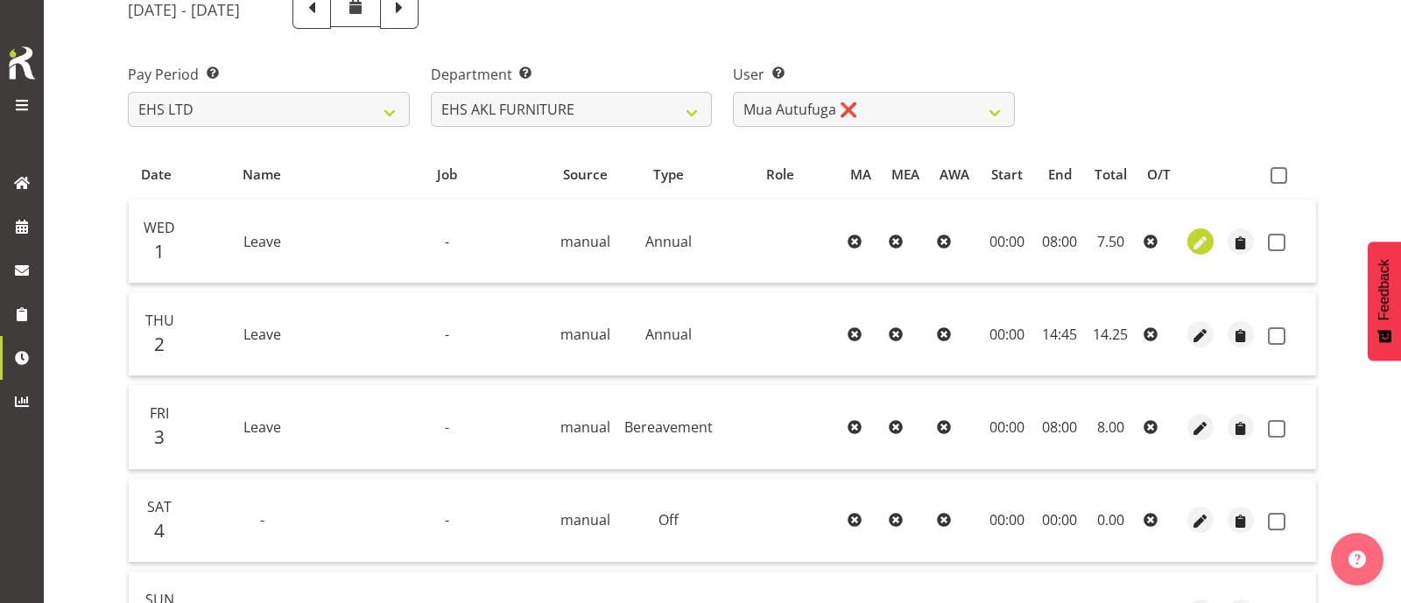
select select "Annual"
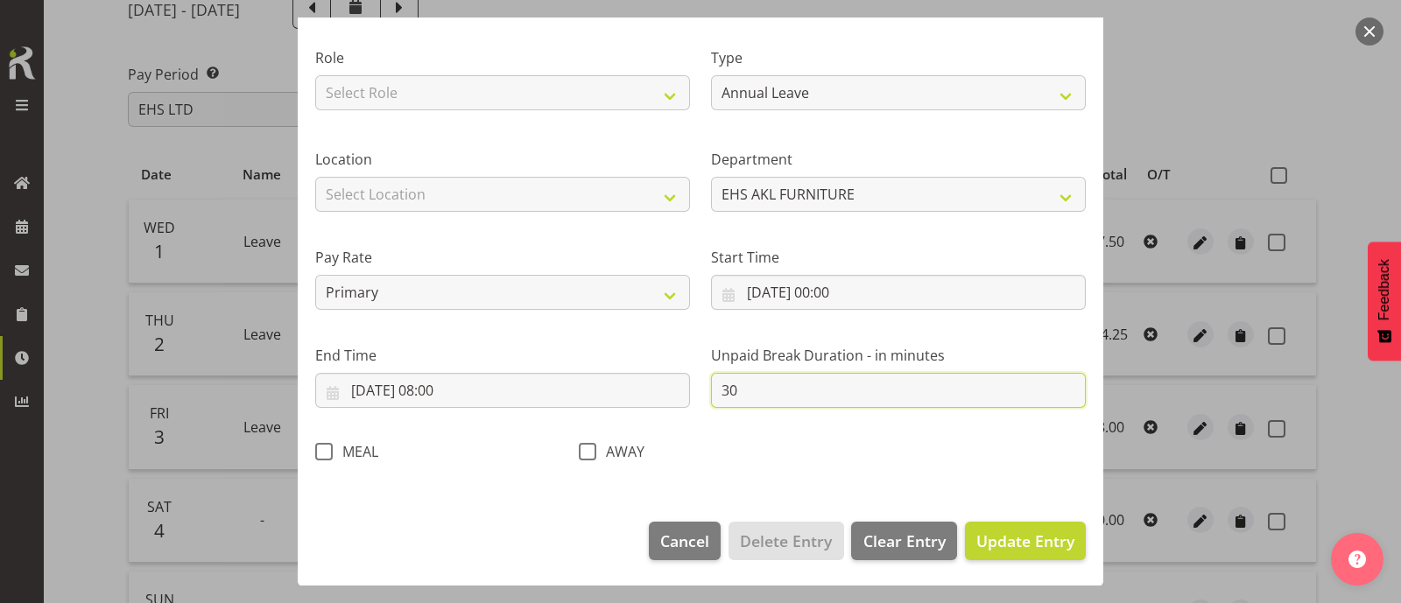
click at [843, 384] on input "30" at bounding box center [898, 390] width 375 height 35
type input "3"
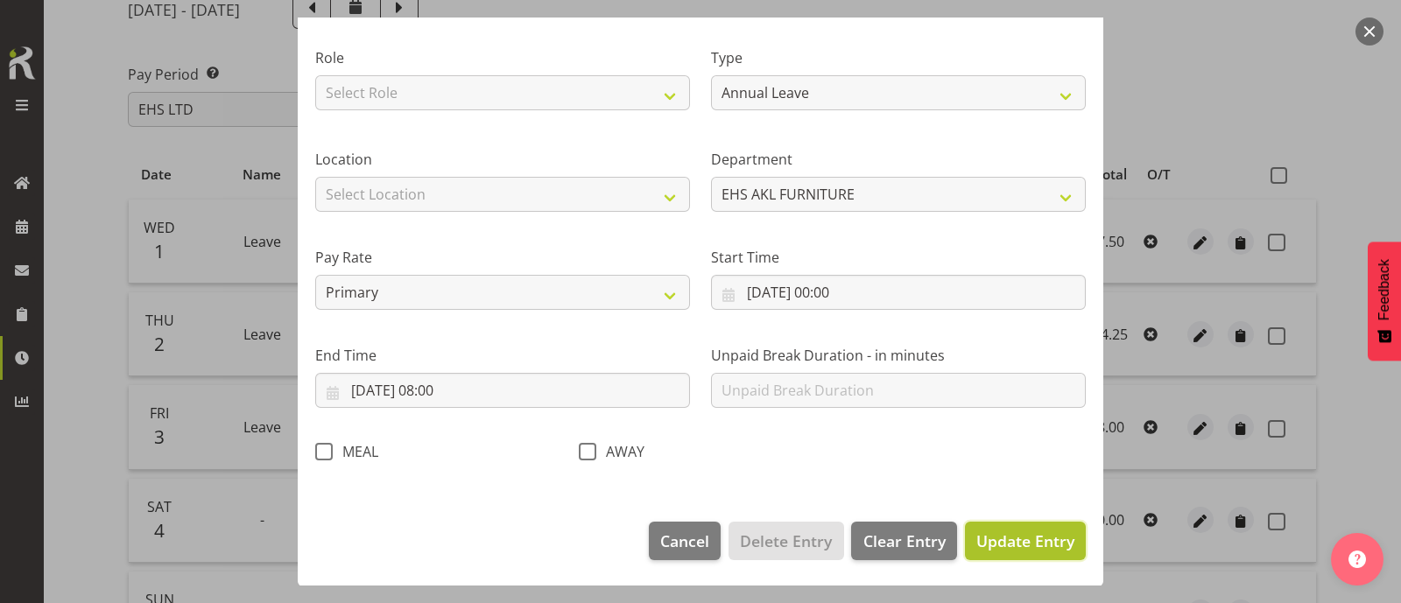
click at [1007, 537] on span "Update Entry" at bounding box center [1025, 541] width 98 height 21
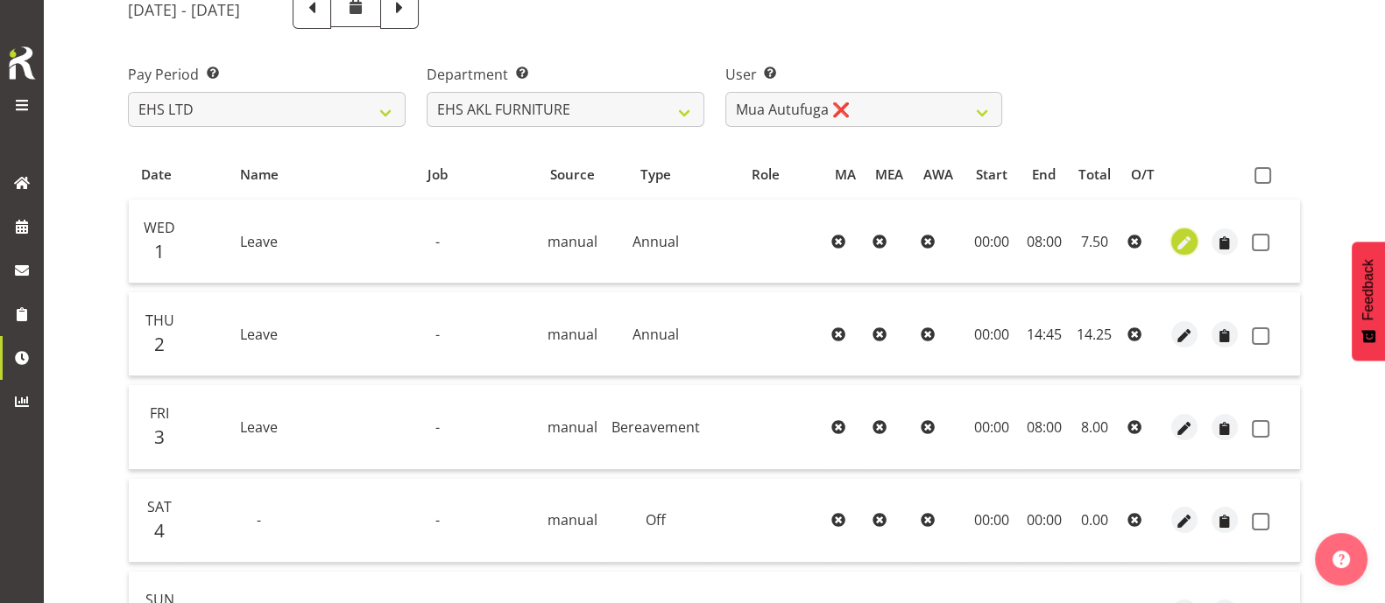
click at [1189, 233] on span "button" at bounding box center [1184, 243] width 20 height 20
select select "Annual"
select select "9"
select select "2025"
select select "8"
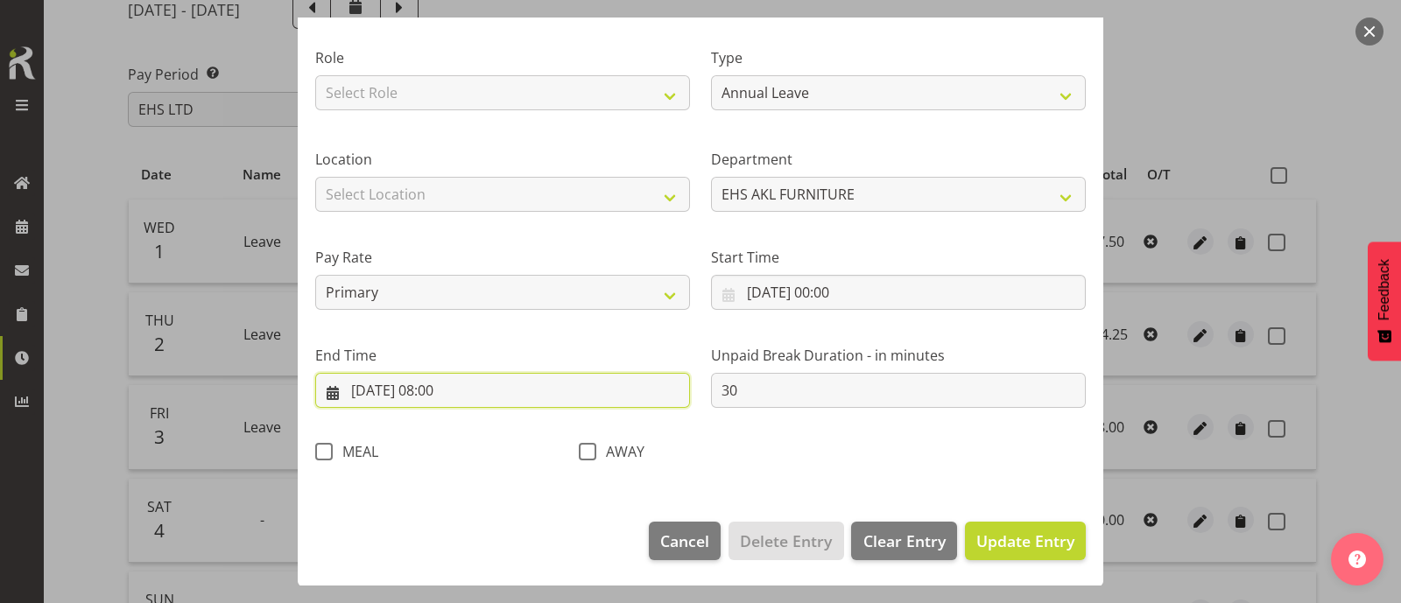
drag, startPoint x: 465, startPoint y: 388, endPoint x: 483, endPoint y: 400, distance: 22.1
click at [465, 389] on input "01/10/2025, 08:00" at bounding box center [502, 390] width 375 height 35
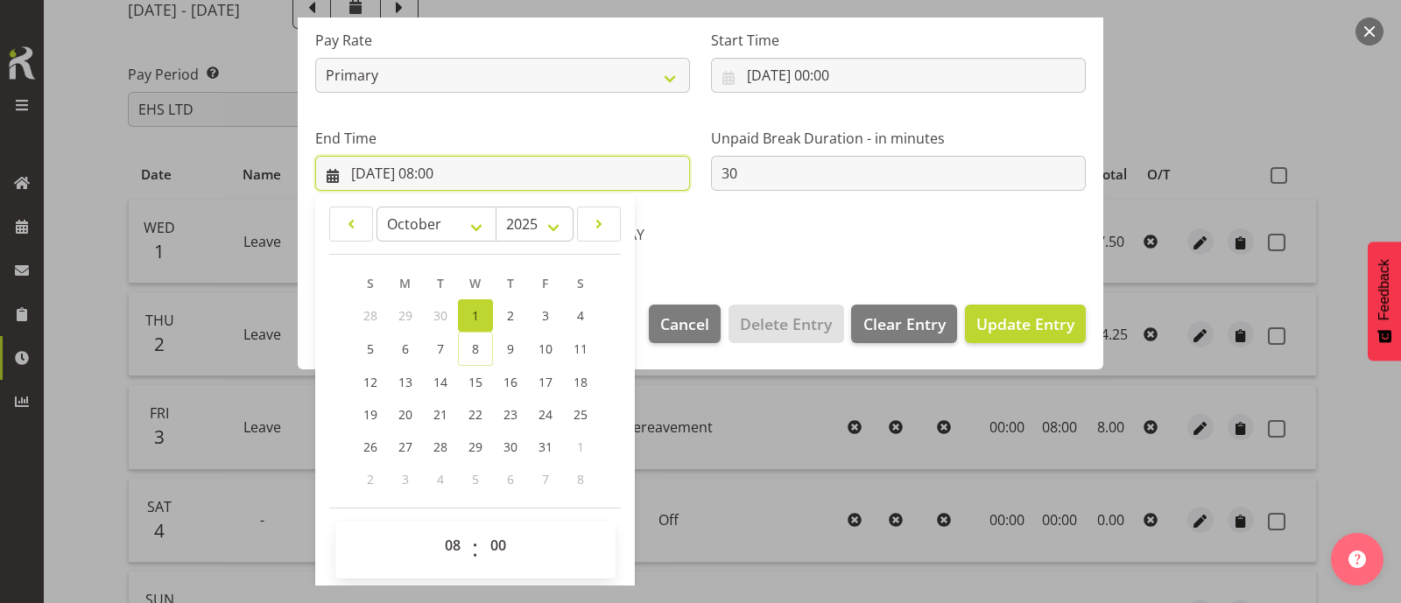
scroll to position [428, 0]
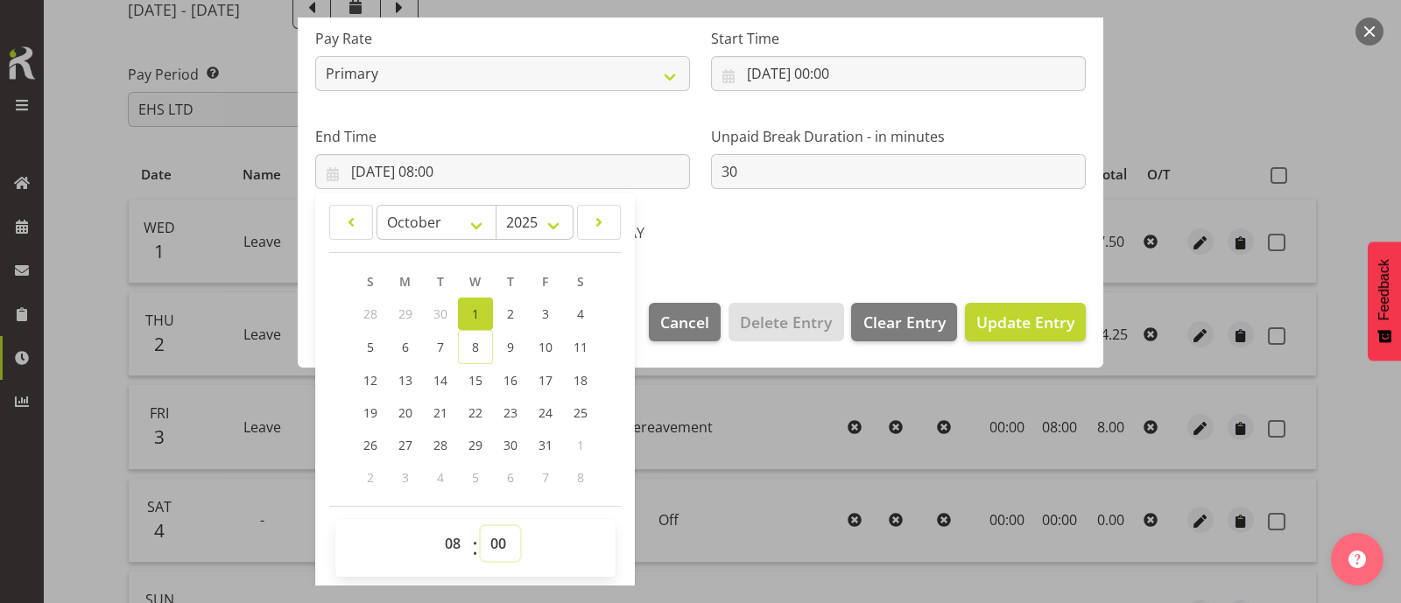
click at [499, 541] on select "00 01 02 03 04 05 06 07 08 09 10 11 12 13 14 15 16 17 18 19 20 21 22 23 24 25 2…" at bounding box center [500, 543] width 39 height 35
select select "30"
click at [481, 526] on select "00 01 02 03 04 05 06 07 08 09 10 11 12 13 14 15 16 17 18 19 20 21 22 23 24 25 2…" at bounding box center [500, 543] width 39 height 35
type input "01/10/2025, 08:30"
click at [1011, 321] on span "Update Entry" at bounding box center [1025, 322] width 98 height 21
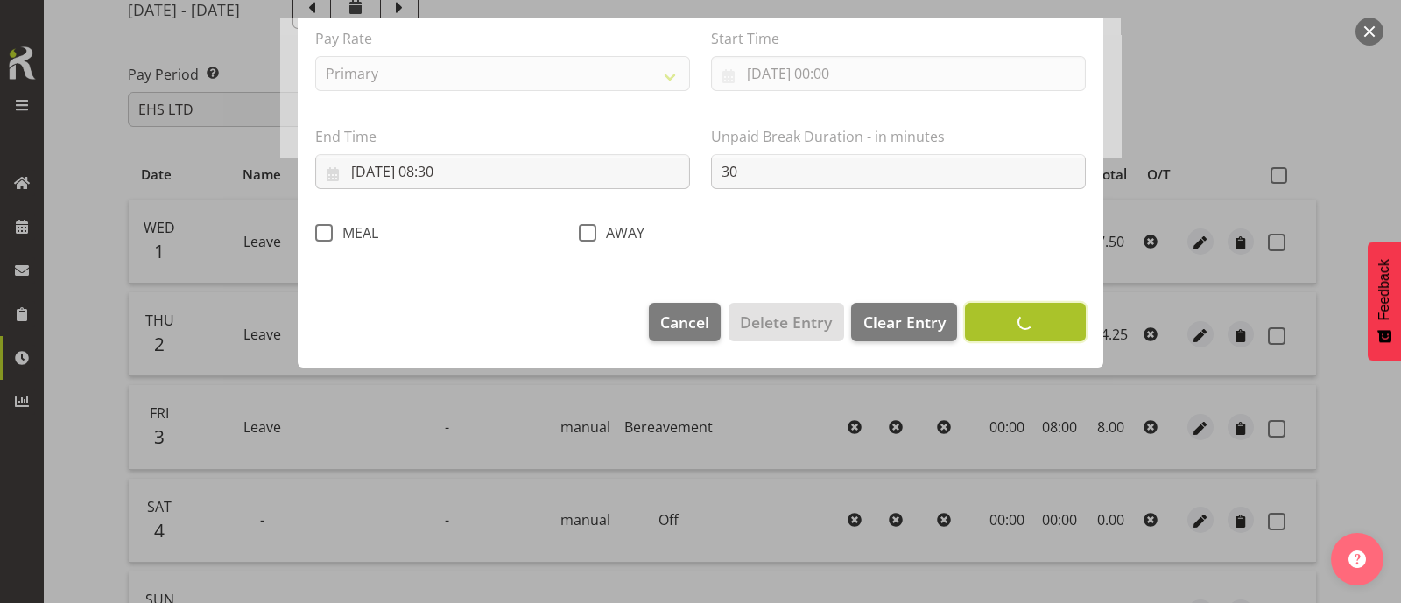
scroll to position [209, 0]
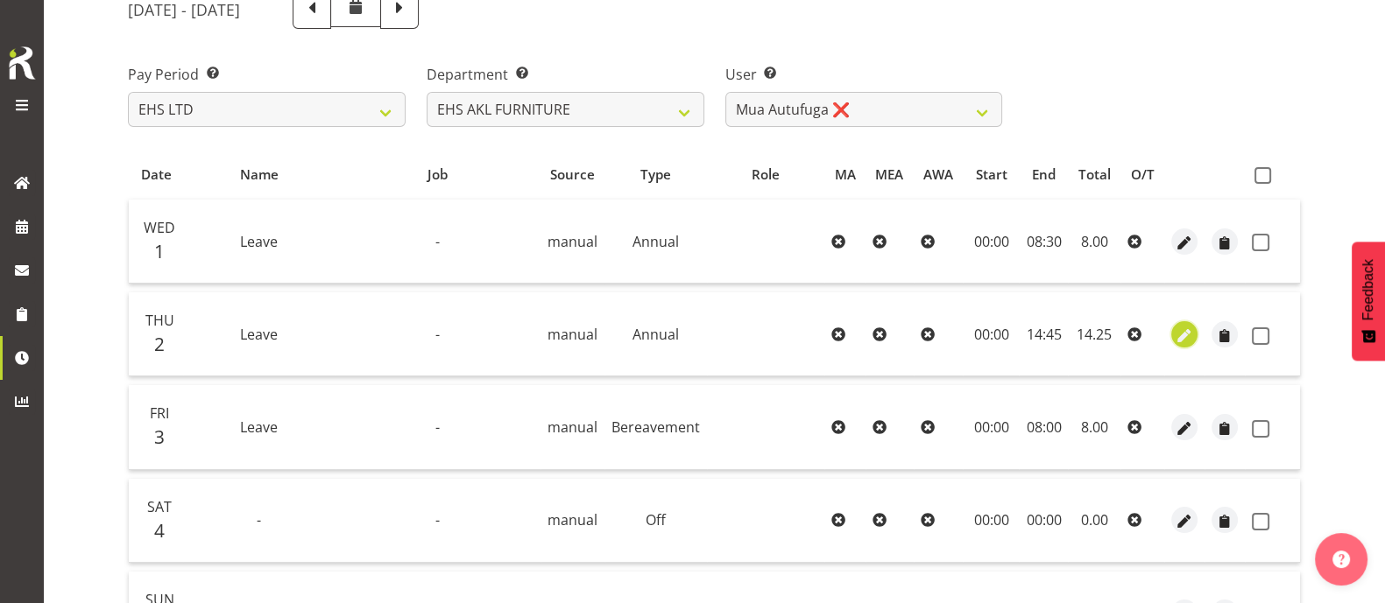
click at [1185, 331] on span "button" at bounding box center [1184, 336] width 20 height 20
select select "Annual"
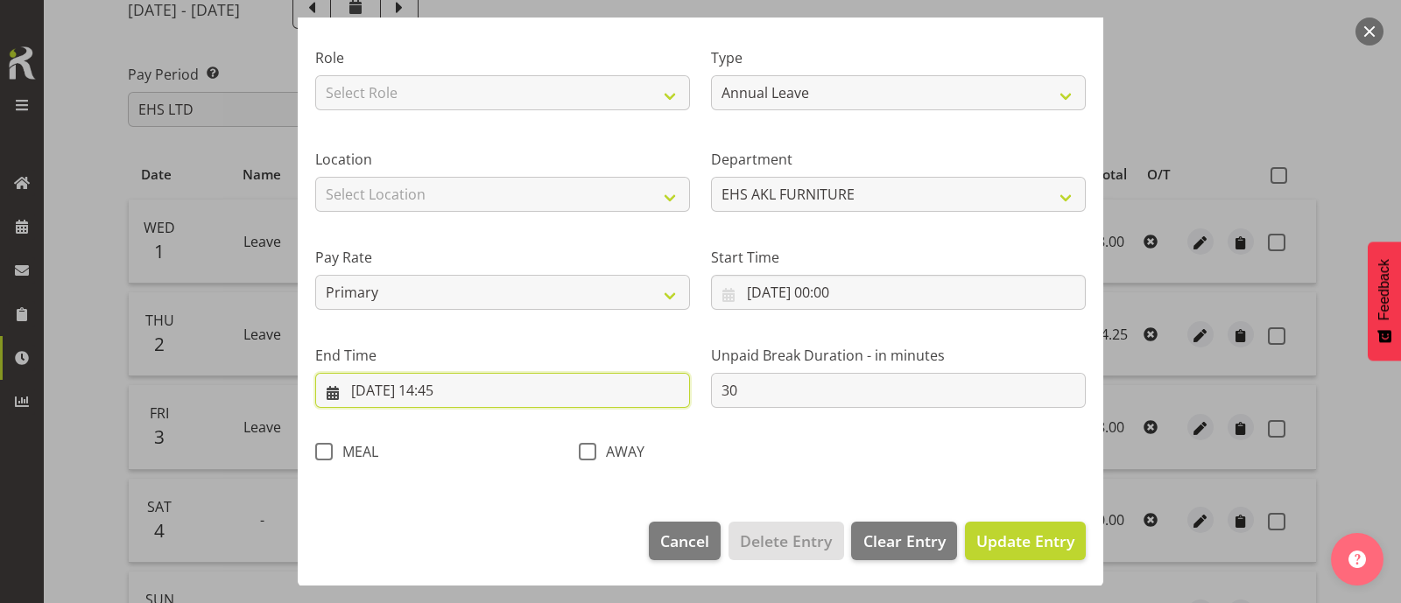
click at [448, 385] on input "02/10/2025, 14:45" at bounding box center [502, 390] width 375 height 35
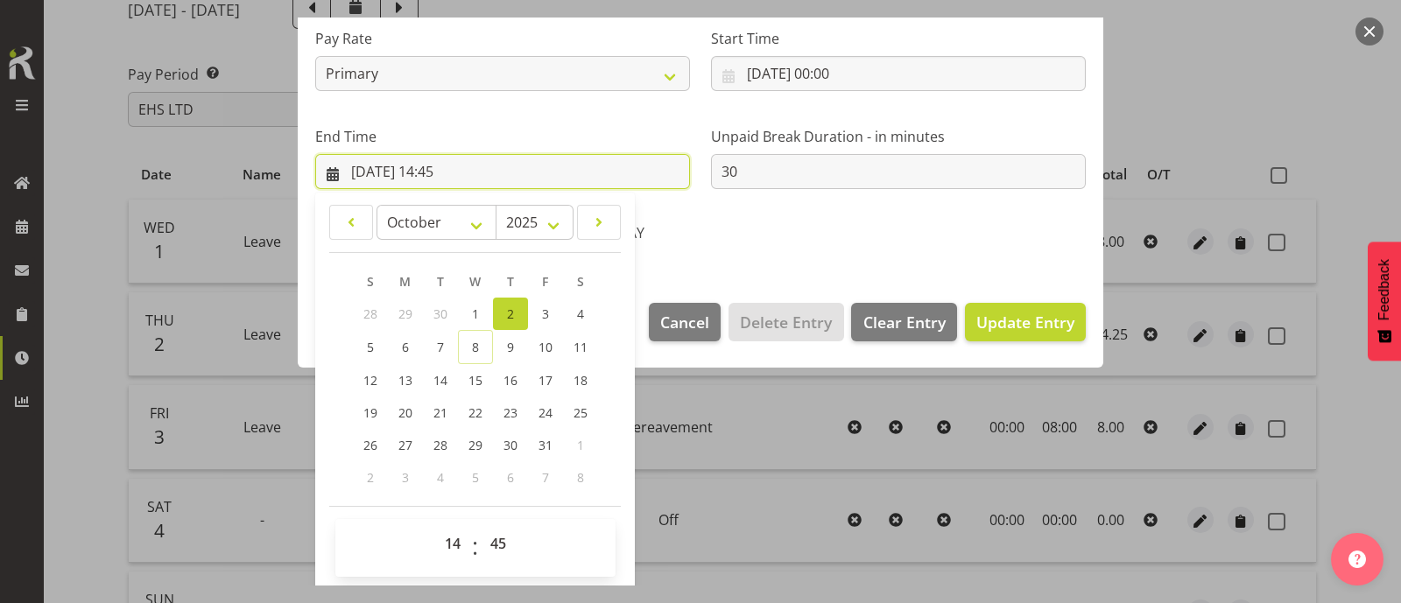
scroll to position [428, 0]
click at [457, 537] on select "00 01 02 03 04 05 06 07 08 09 10 11 12 13 14 15 16 17 18 19 20 21 22 23" at bounding box center [454, 543] width 39 height 35
select select "8"
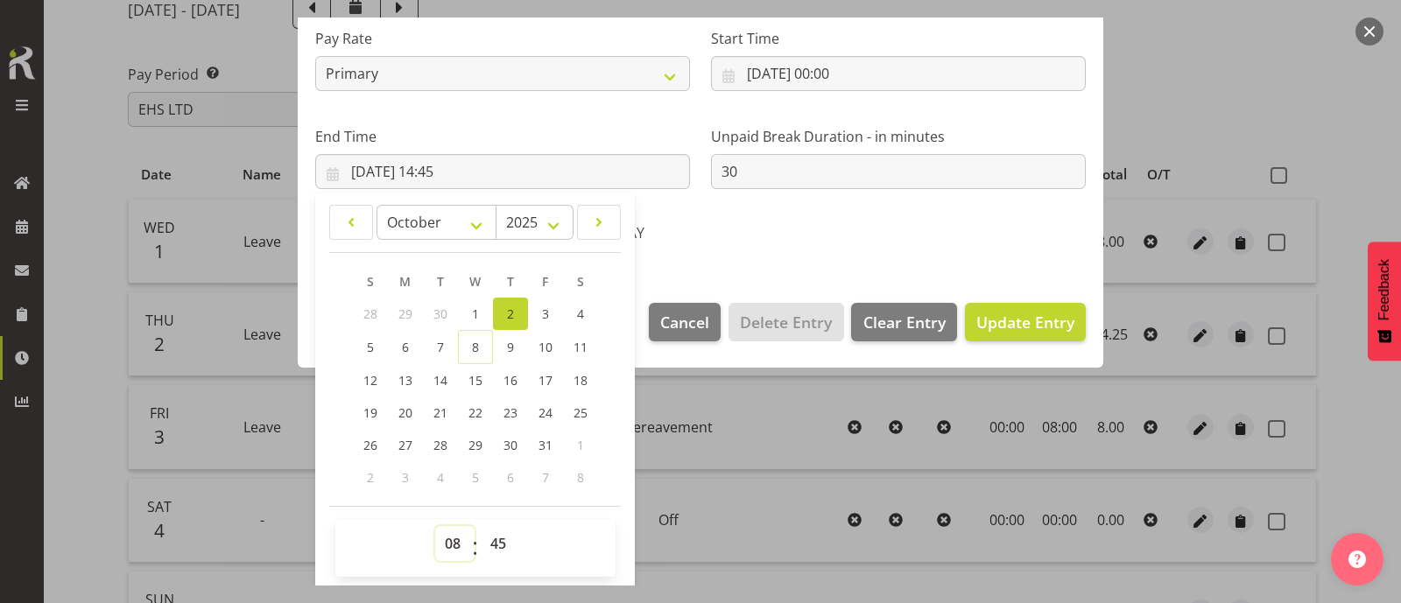
click at [435, 526] on select "00 01 02 03 04 05 06 07 08 09 10 11 12 13 14 15 16 17 18 19 20 21 22 23" at bounding box center [454, 543] width 39 height 35
type input "02/10/2025, 08:45"
click at [496, 549] on select "00 01 02 03 04 05 06 07 08 09 10 11 12 13 14 15 16 17 18 19 20 21 22 23 24 25 2…" at bounding box center [500, 543] width 39 height 35
select select "30"
click at [481, 526] on select "00 01 02 03 04 05 06 07 08 09 10 11 12 13 14 15 16 17 18 19 20 21 22 23 24 25 2…" at bounding box center [500, 543] width 39 height 35
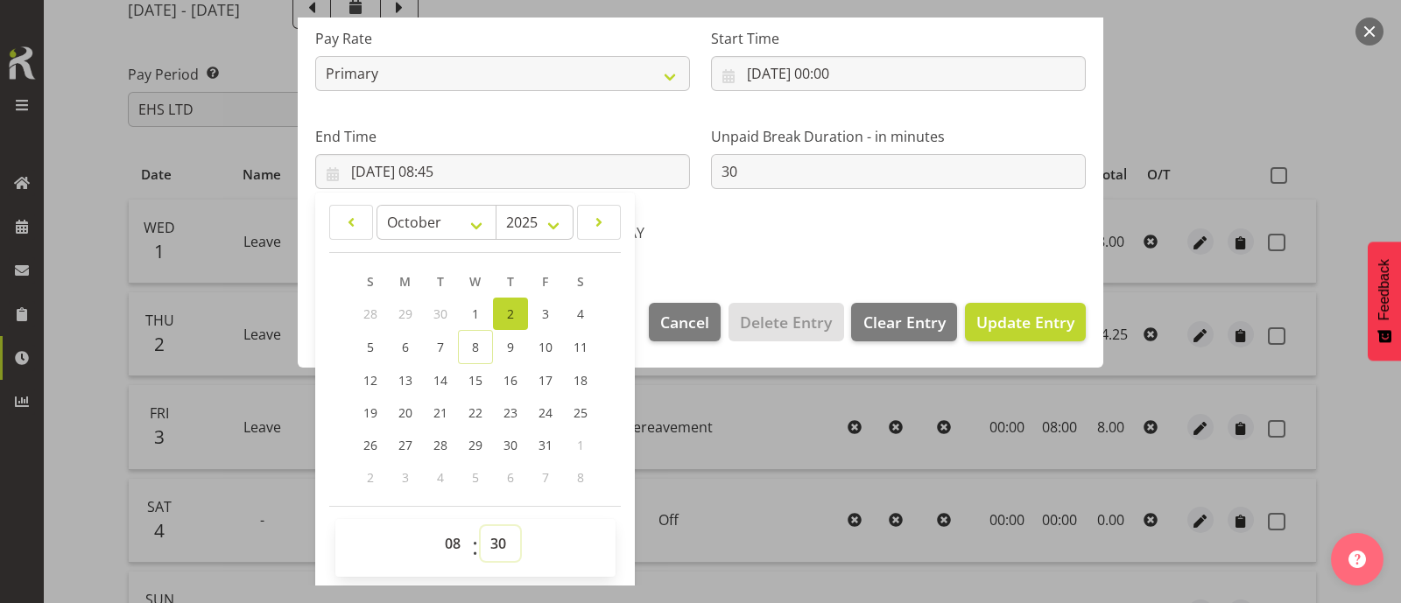
type input "02/10/2025, 08:30"
click at [774, 238] on div "AWAY" at bounding box center [700, 235] width 243 height 23
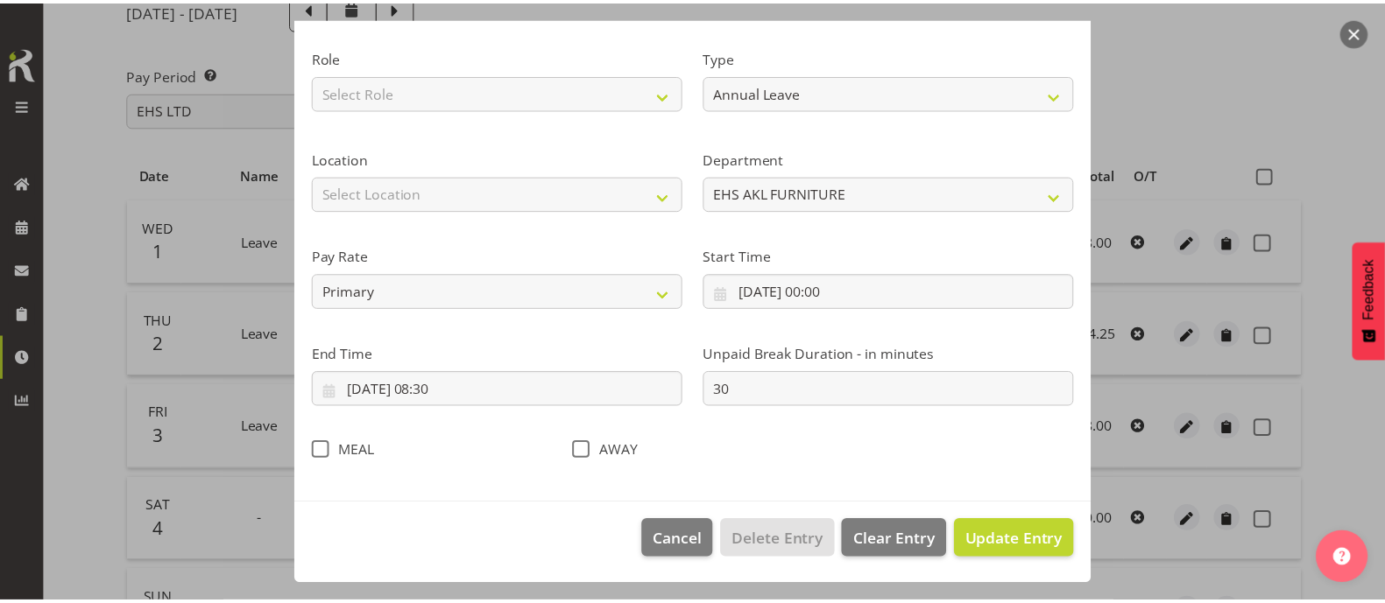
scroll to position [209, 0]
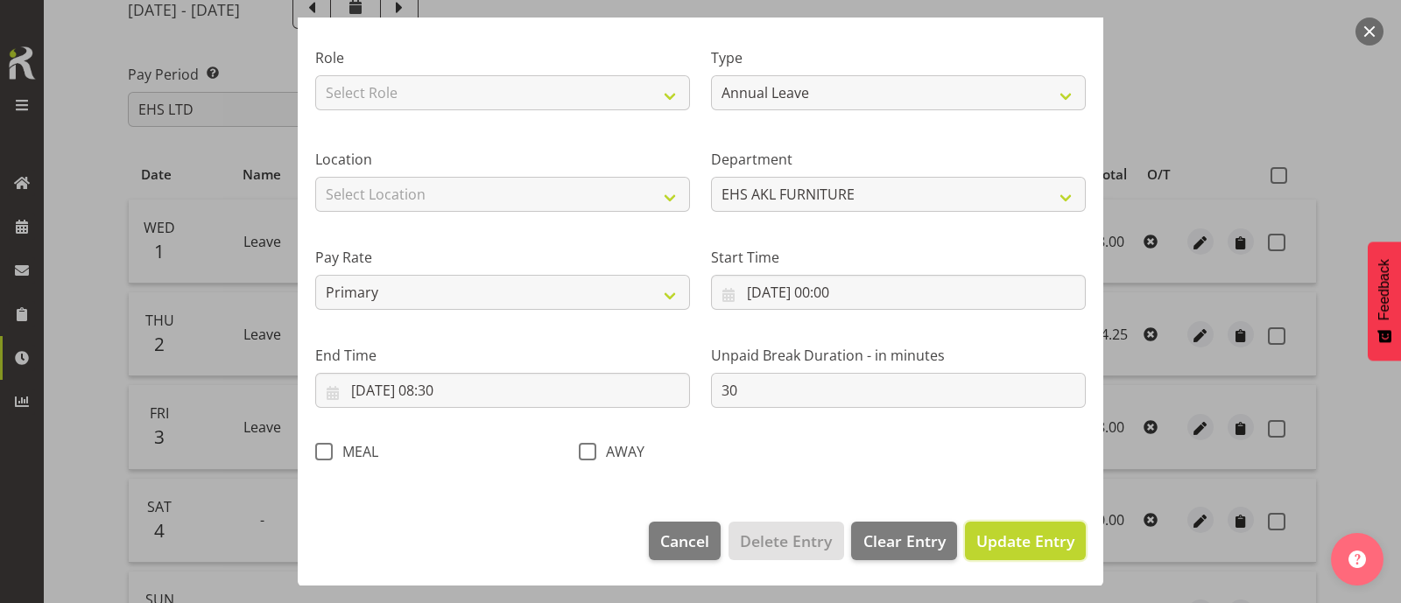
click at [994, 532] on span "Update Entry" at bounding box center [1025, 541] width 98 height 21
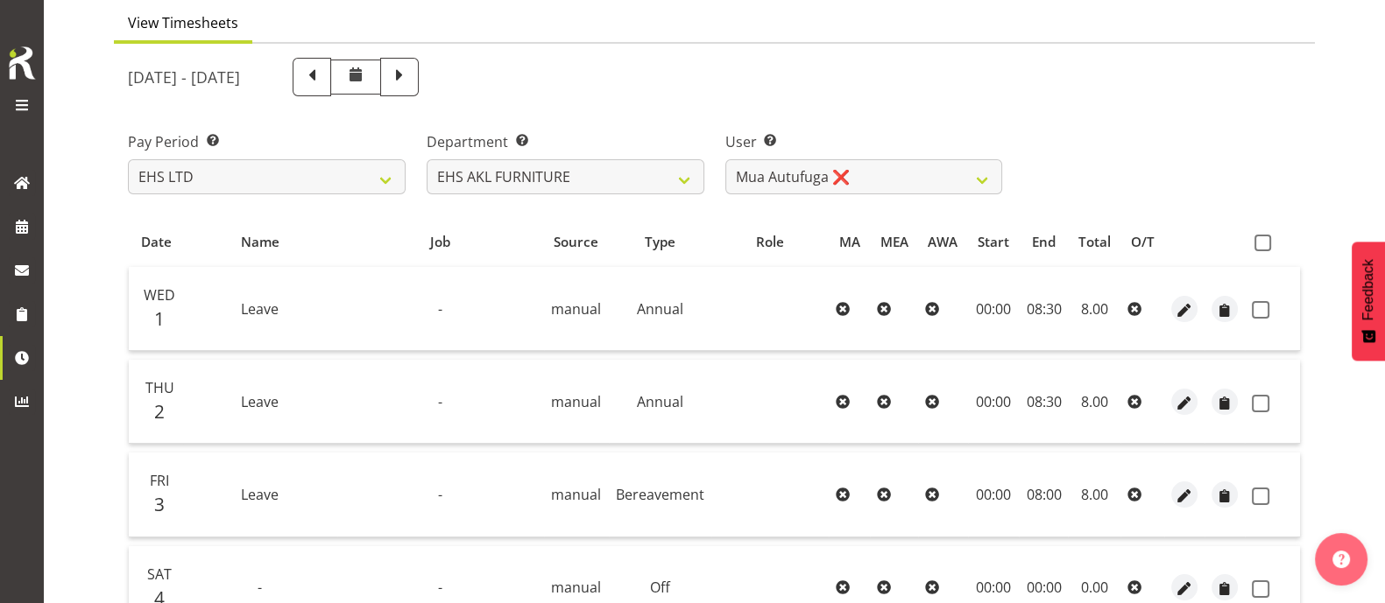
scroll to position [144, 0]
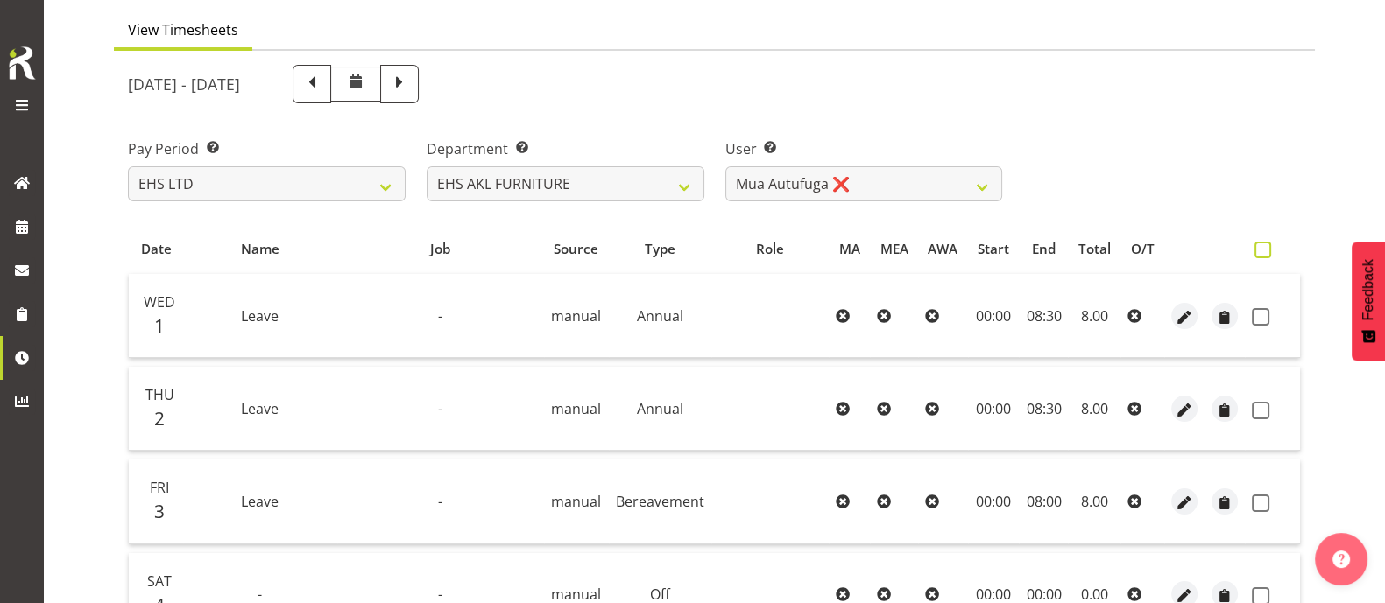
click at [1267, 252] on span at bounding box center [1262, 250] width 17 height 17
click at [1265, 252] on input "checkbox" at bounding box center [1259, 249] width 11 height 11
checkbox input "true"
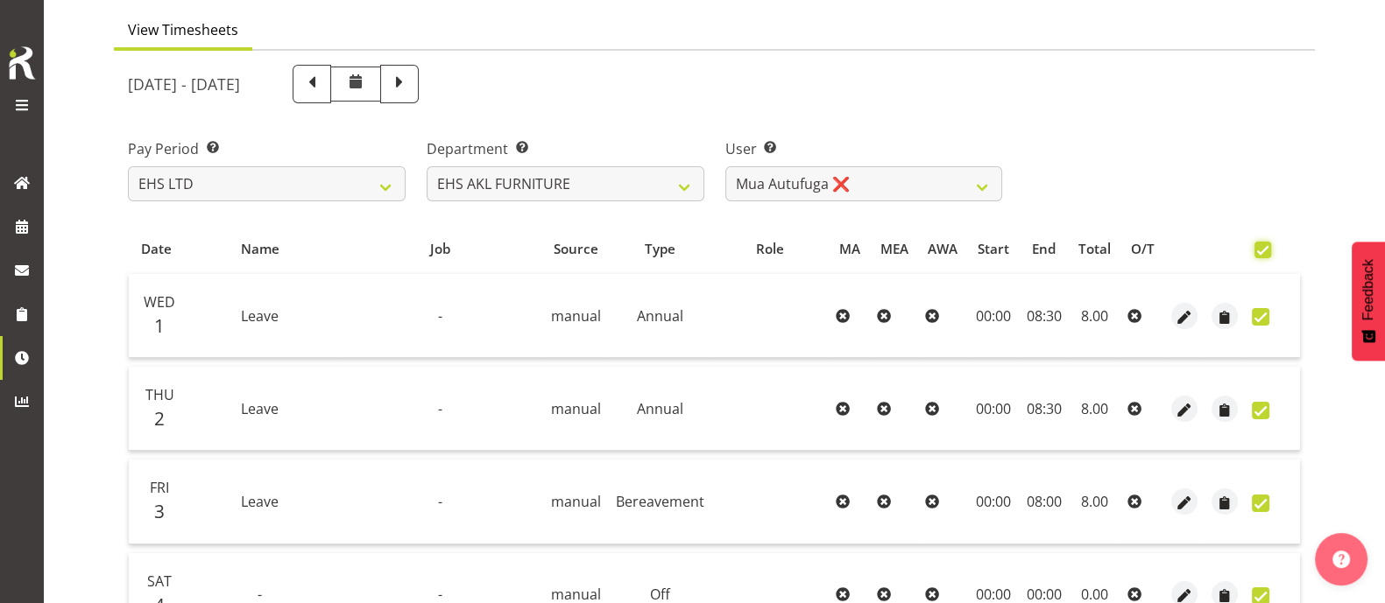
checkbox input "true"
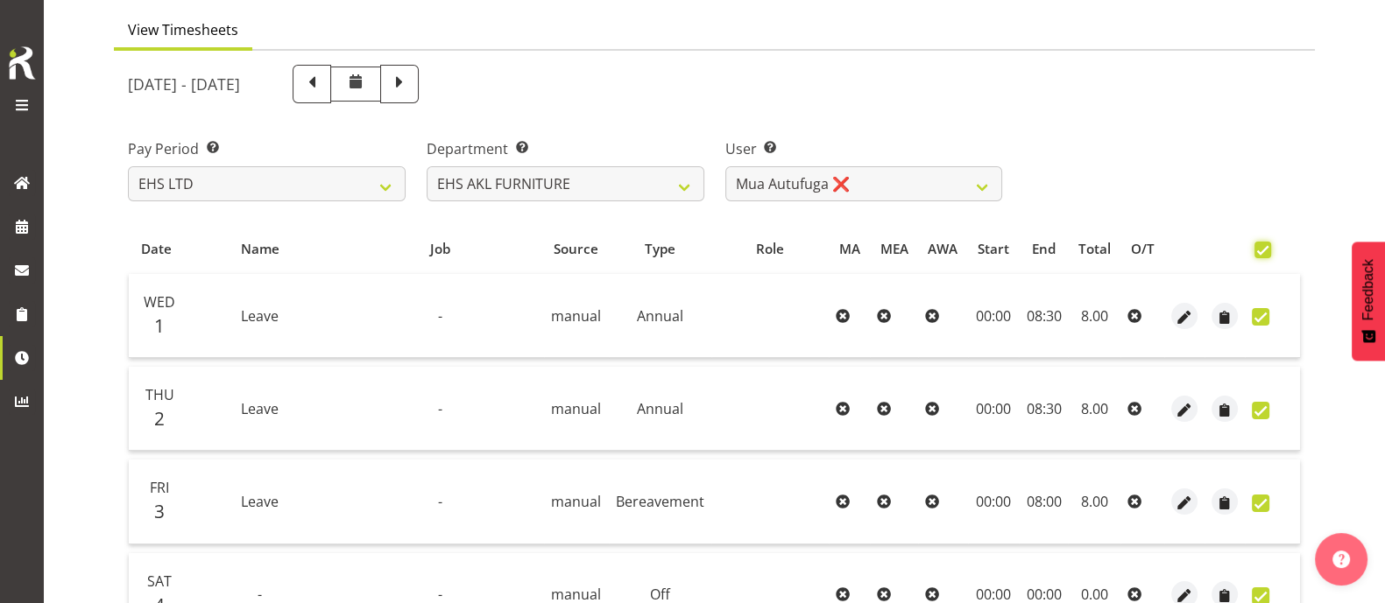
checkbox input "true"
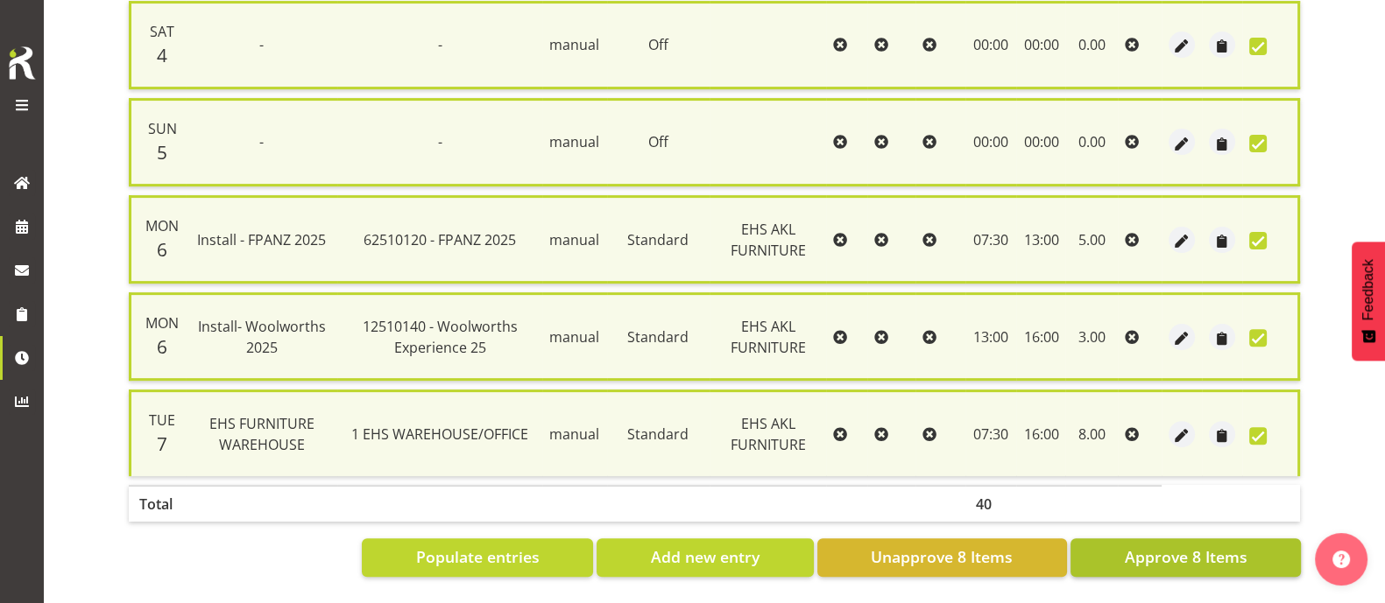
scroll to position [718, 0]
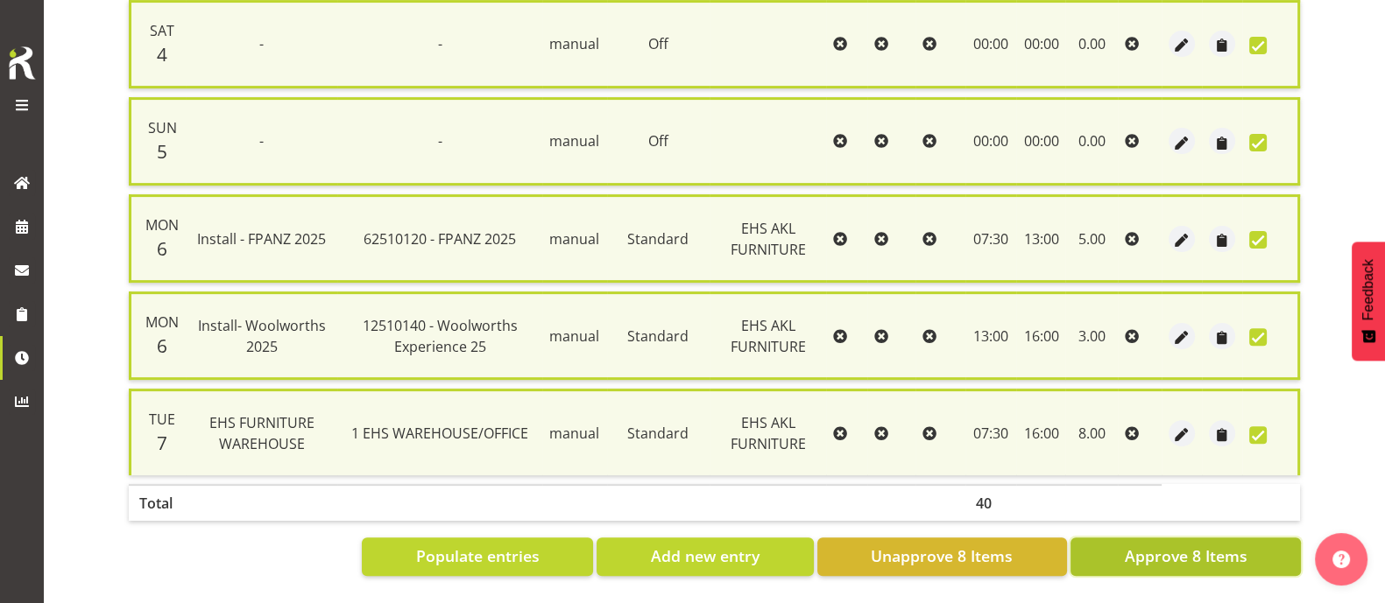
click at [1209, 545] on span "Approve 8 Items" at bounding box center [1185, 556] width 123 height 23
checkbox input "false"
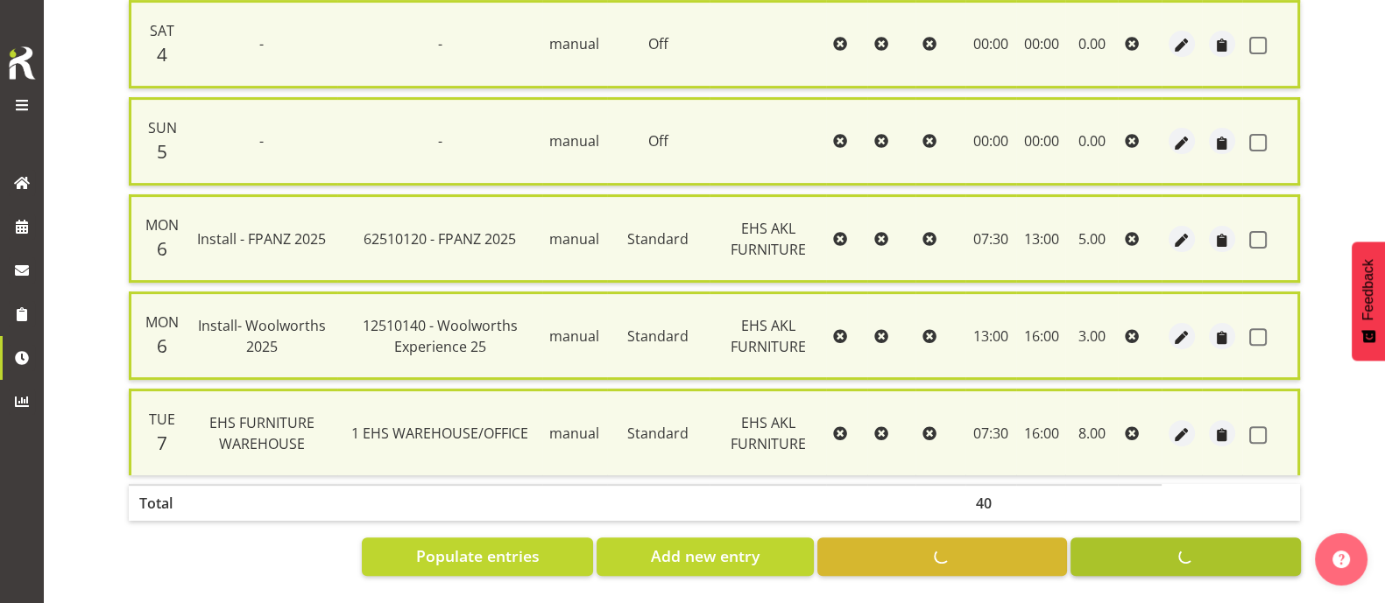
checkbox input "false"
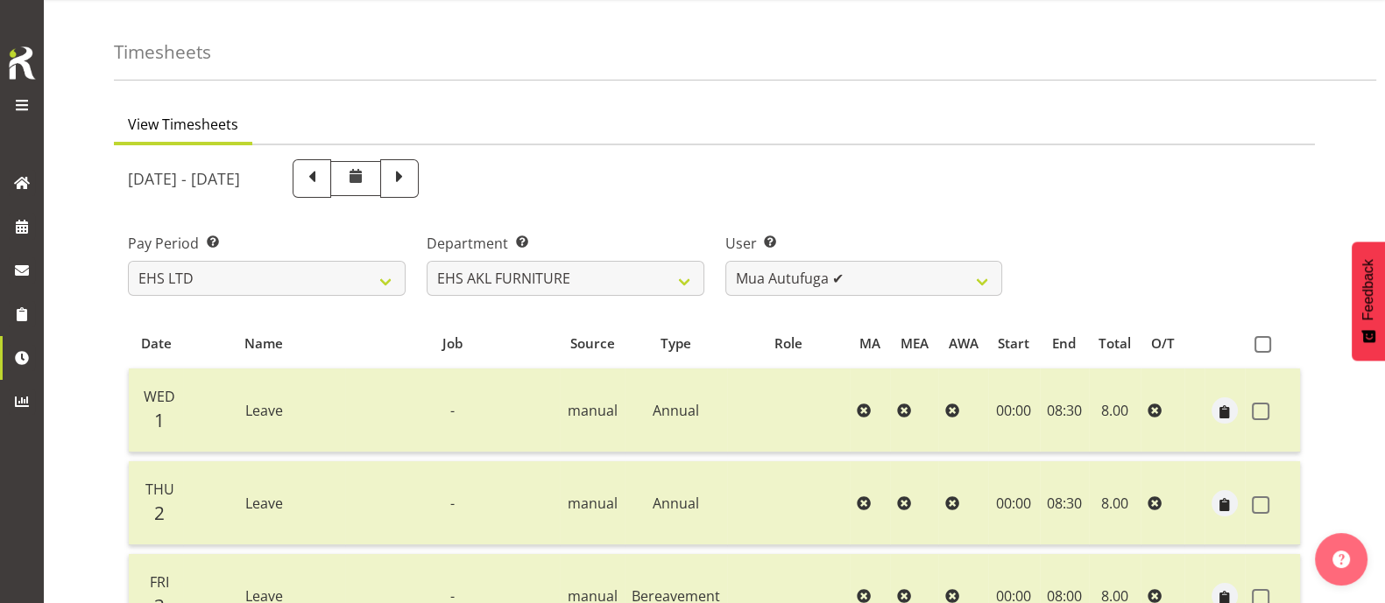
scroll to position [34, 0]
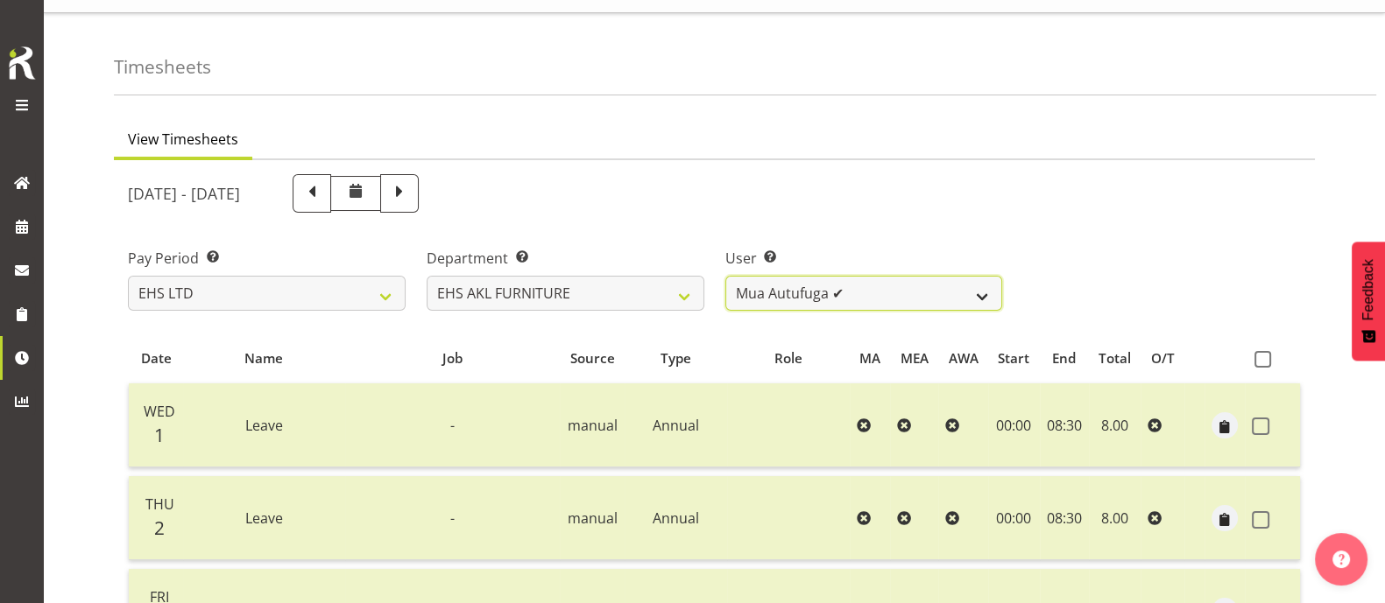
click at [883, 287] on select "Daniel Tini ✔ Filipo Iupeli ✔ Harley Wongpayuk ✔ Malae Toleafoa ✔ Manase Ward ✔…" at bounding box center [864, 293] width 278 height 35
click at [725, 276] on select "Daniel Tini ✔ Filipo Iupeli ✔ Harley Wongpayuk ✔ Malae Toleafoa ✔ Manase Ward ✔…" at bounding box center [864, 293] width 278 height 35
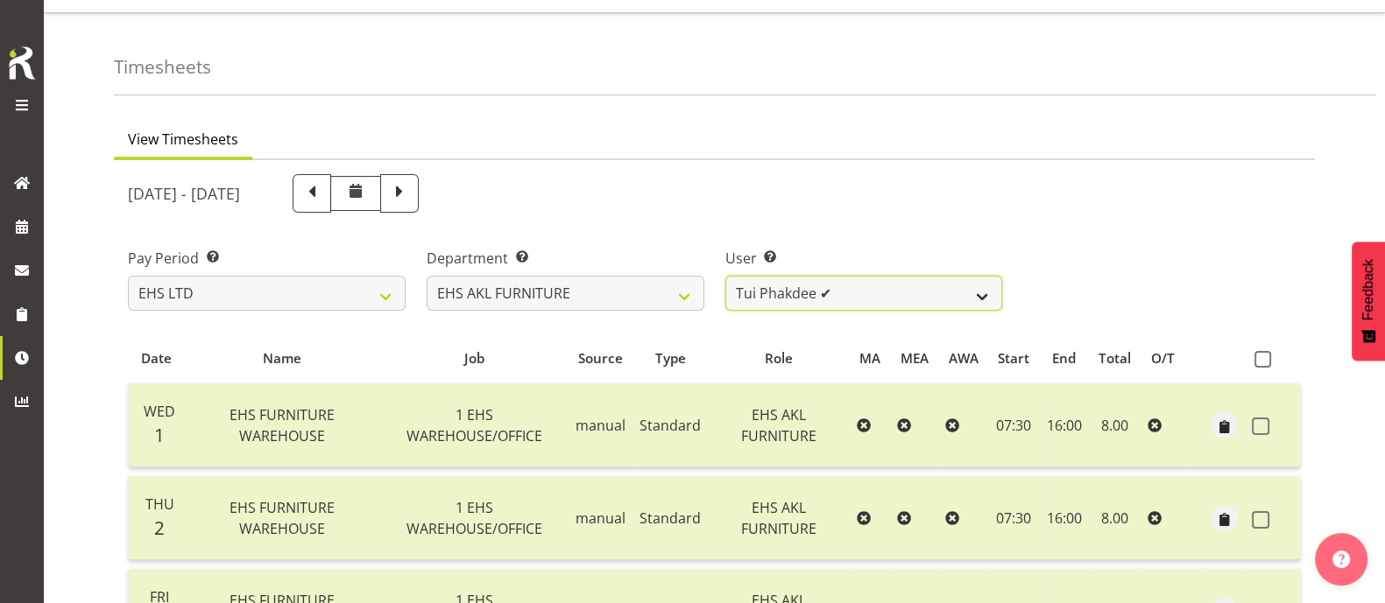
click at [899, 293] on select "Daniel Tini ✔ Filipo Iupeli ✔ Harley Wongpayuk ✔ Malae Toleafoa ✔ Manase Ward ✔…" at bounding box center [864, 293] width 278 height 35
select select "8639"
click at [725, 276] on select "Daniel Tini ✔ Filipo Iupeli ✔ Harley Wongpayuk ✔ Malae Toleafoa ✔ Manase Ward ✔…" at bounding box center [864, 293] width 278 height 35
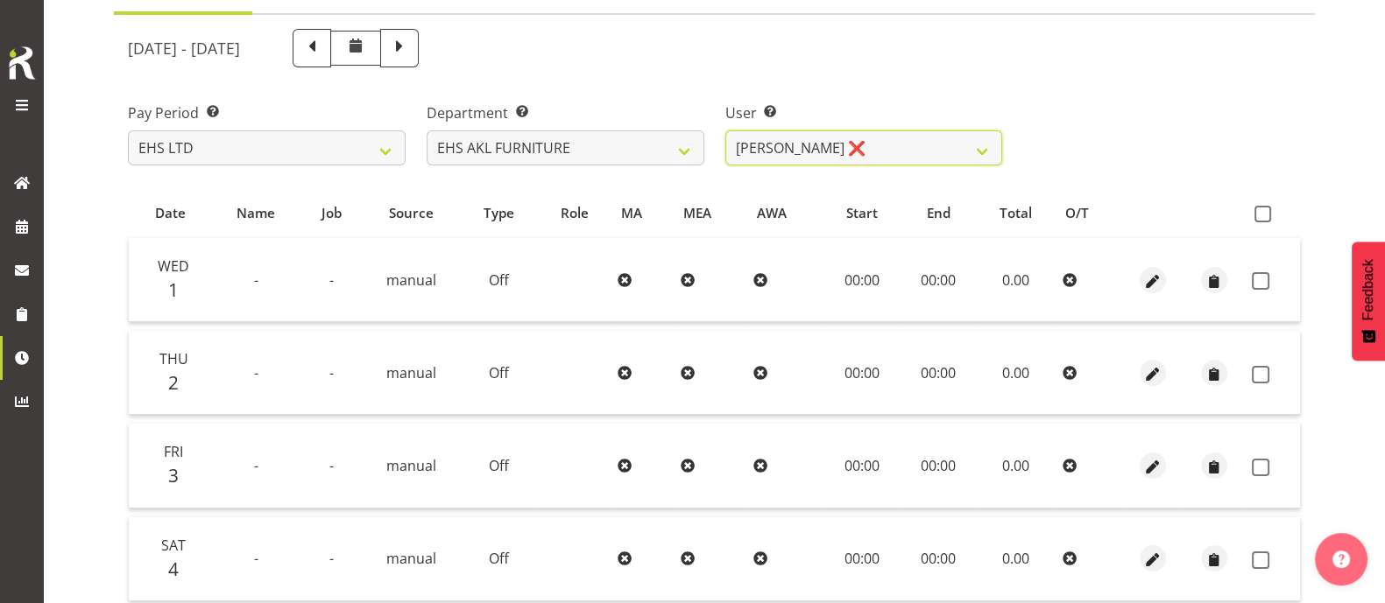
scroll to position [51, 0]
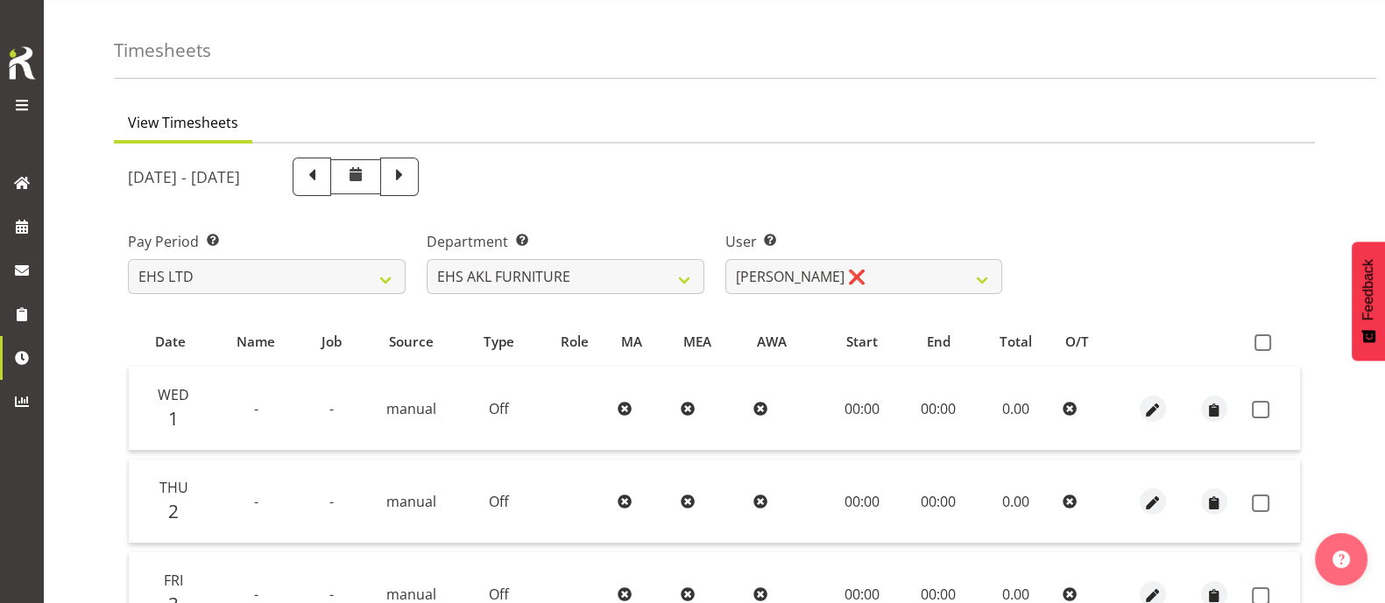
drag, startPoint x: 1072, startPoint y: 1, endPoint x: 921, endPoint y: 59, distance: 161.3
click at [919, 61] on div "Timesheets" at bounding box center [745, 37] width 1262 height 82
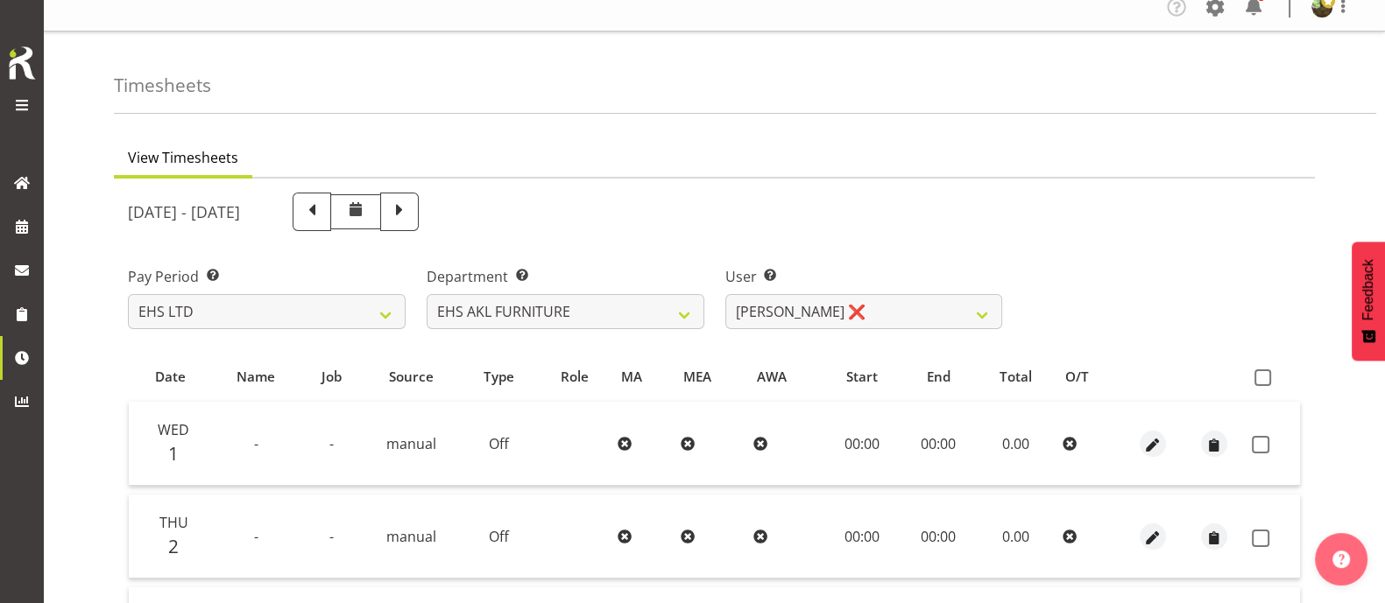
scroll to position [0, 0]
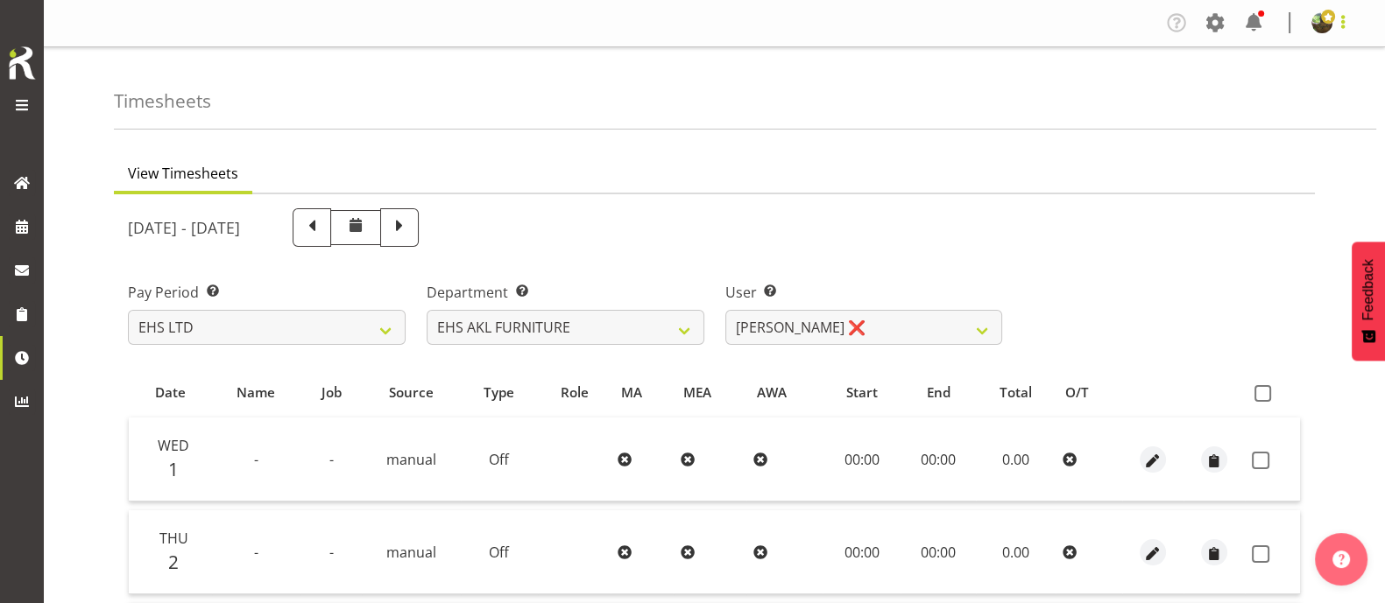
click at [1341, 23] on span at bounding box center [1342, 21] width 21 height 21
click at [1270, 99] on link "Log Out" at bounding box center [1269, 92] width 168 height 32
